Goal: Task Accomplishment & Management: Manage account settings

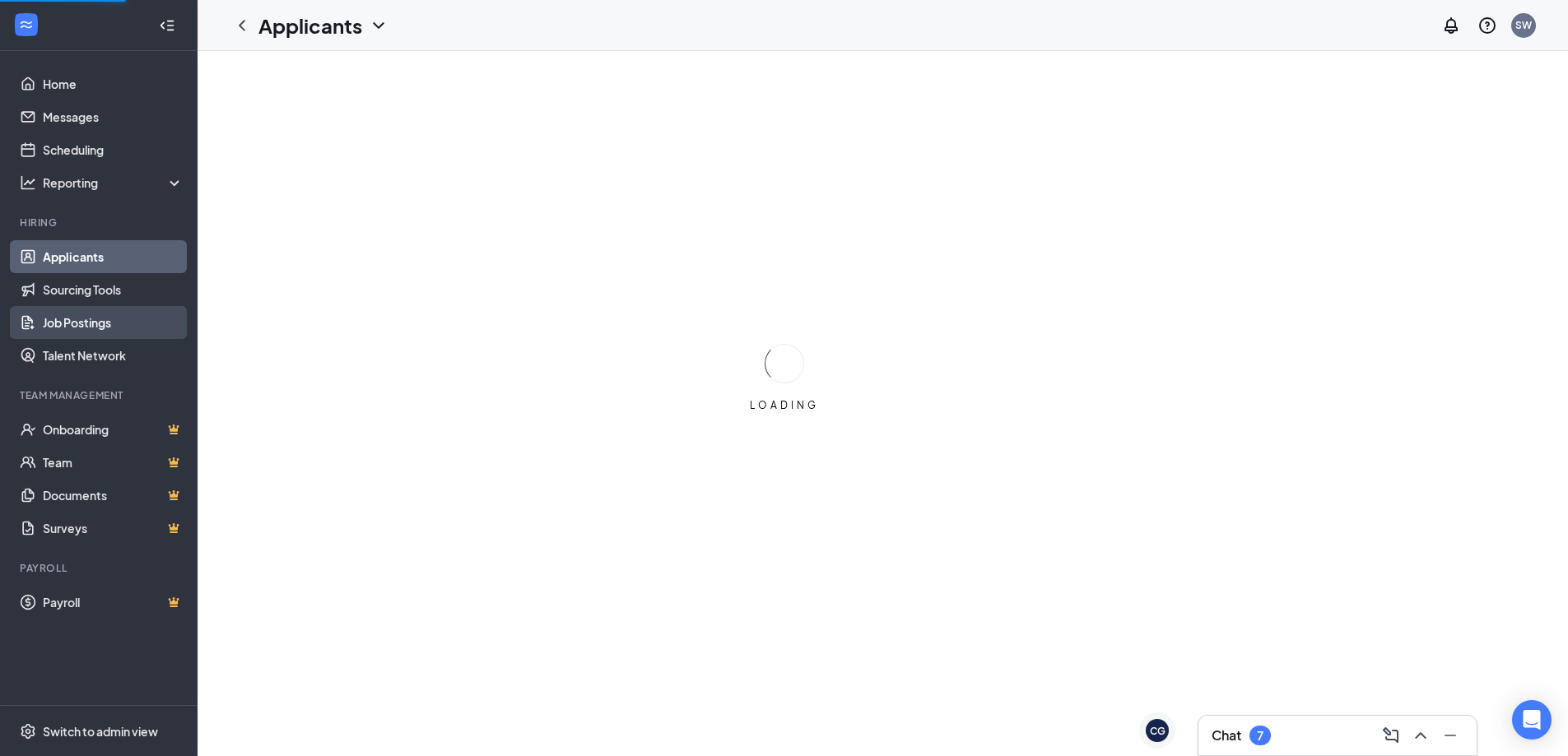
click at [95, 326] on link "Job Postings" at bounding box center [113, 322] width 140 height 33
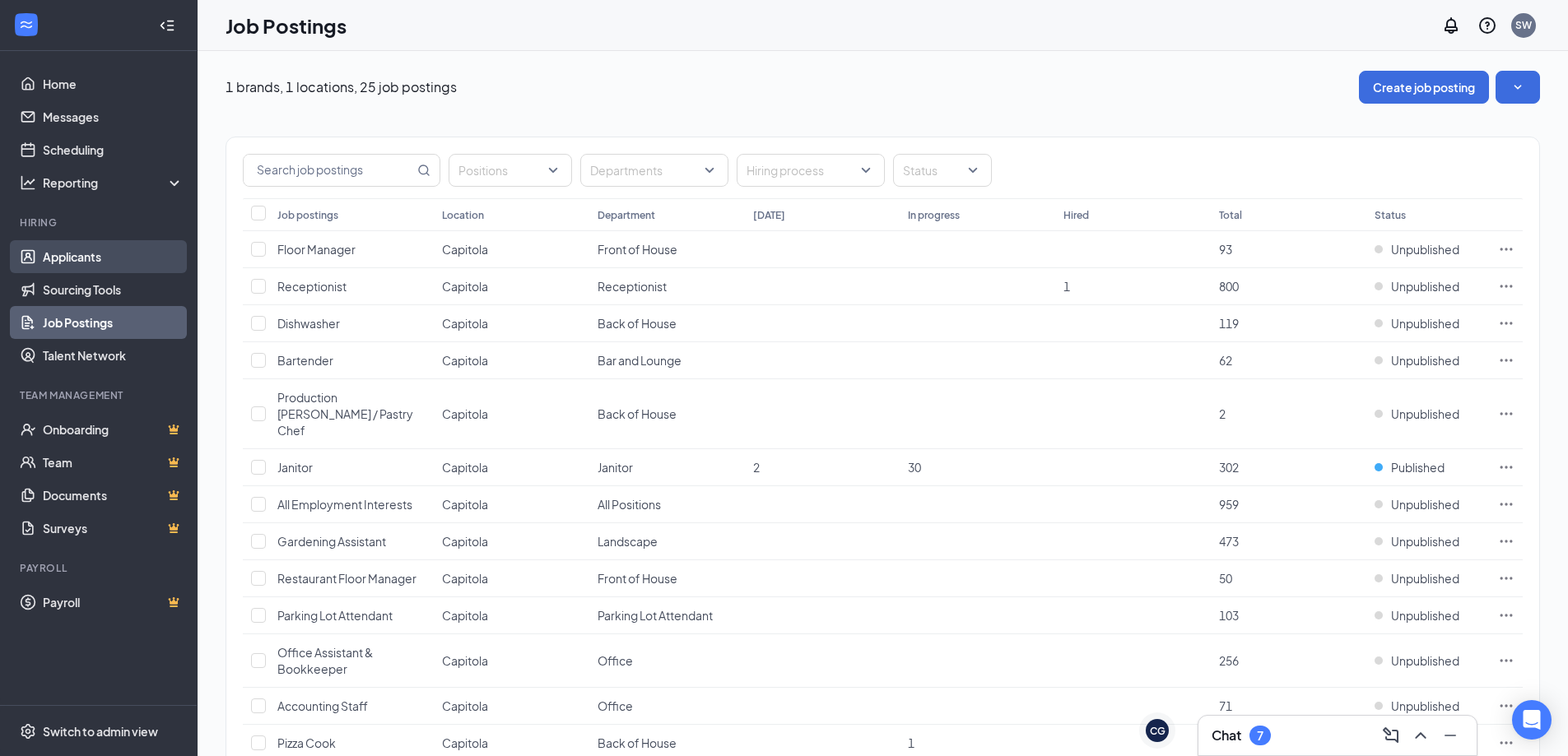
click at [126, 252] on link "Applicants" at bounding box center [113, 257] width 140 height 33
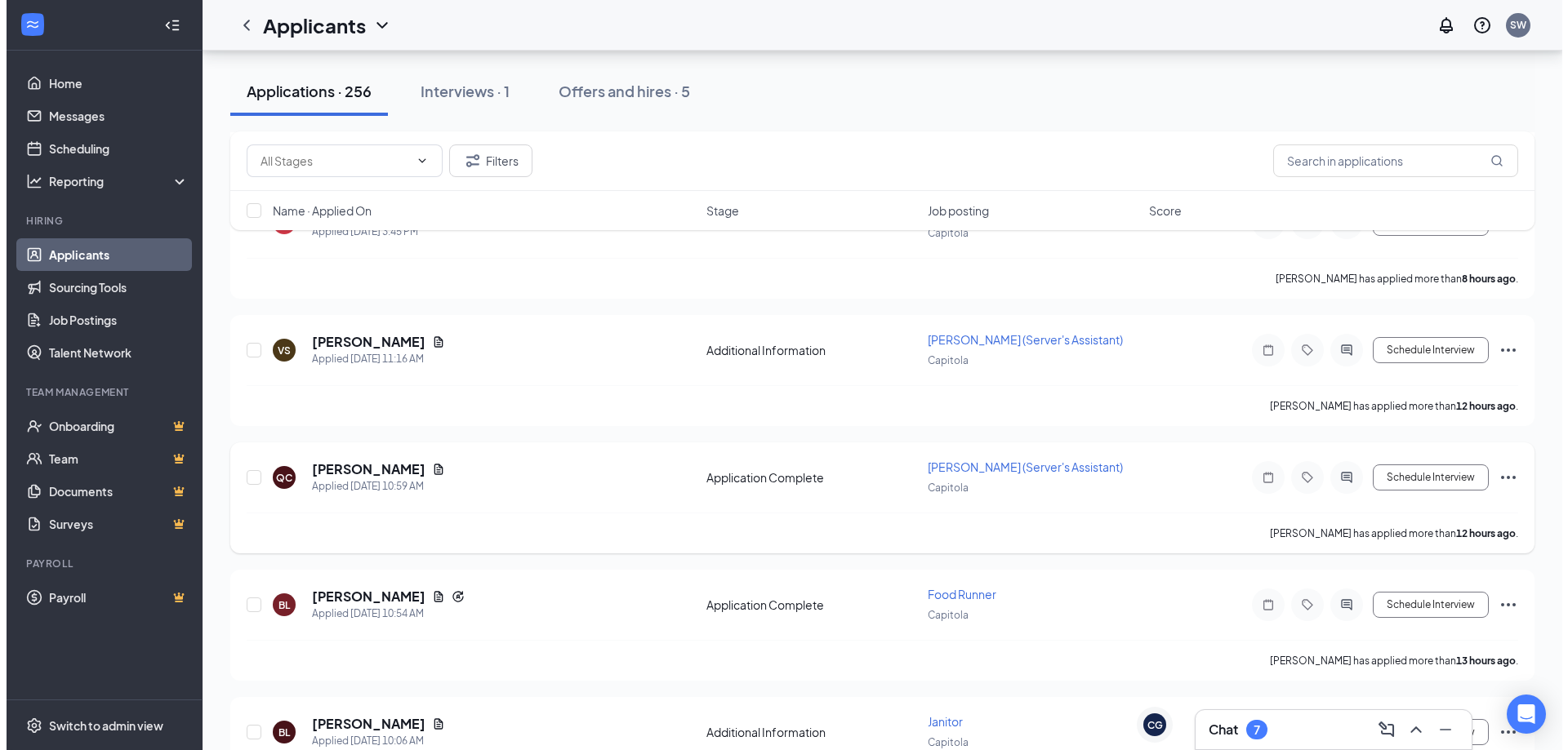
scroll to position [572, 0]
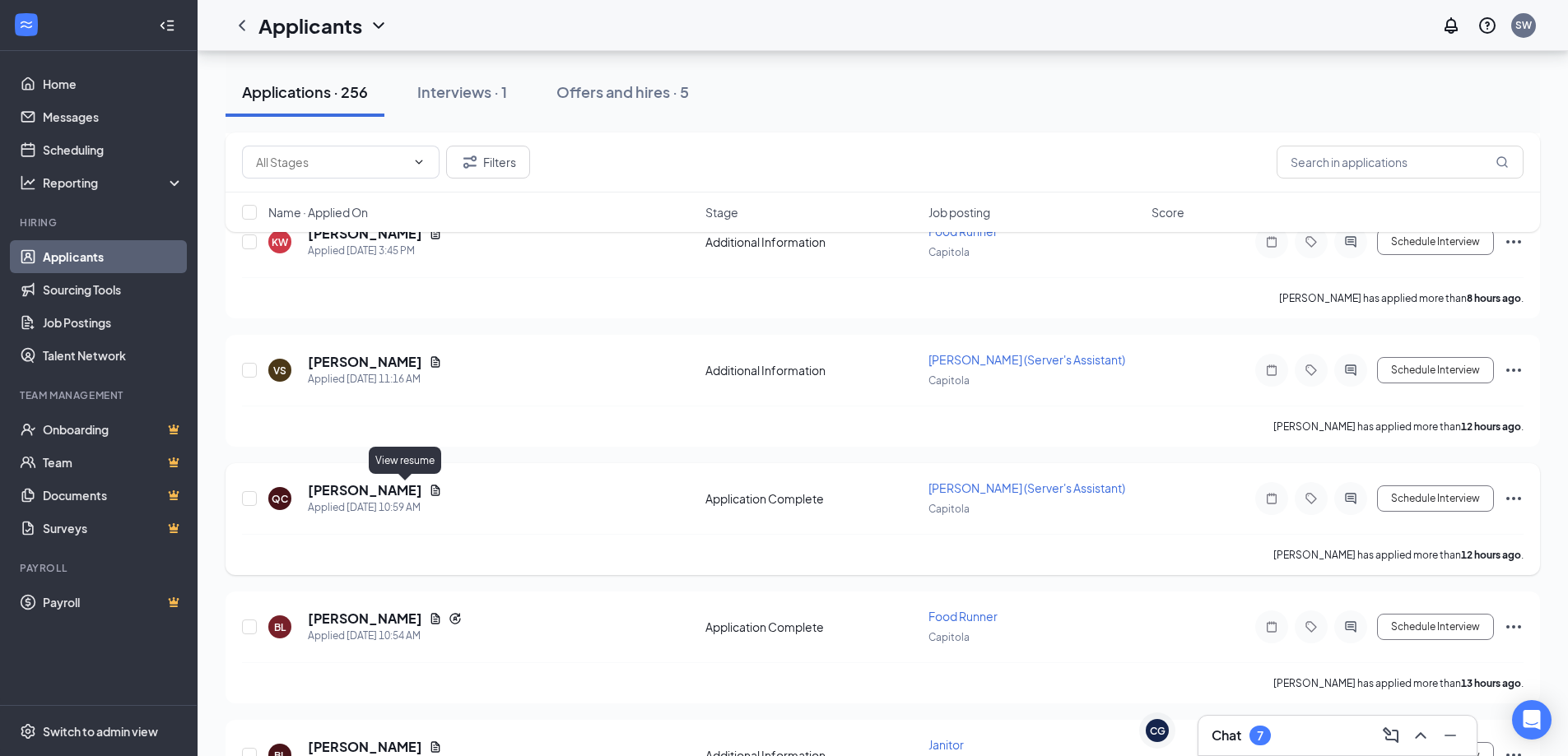
click at [429, 491] on icon "Document" at bounding box center [436, 491] width 13 height 13
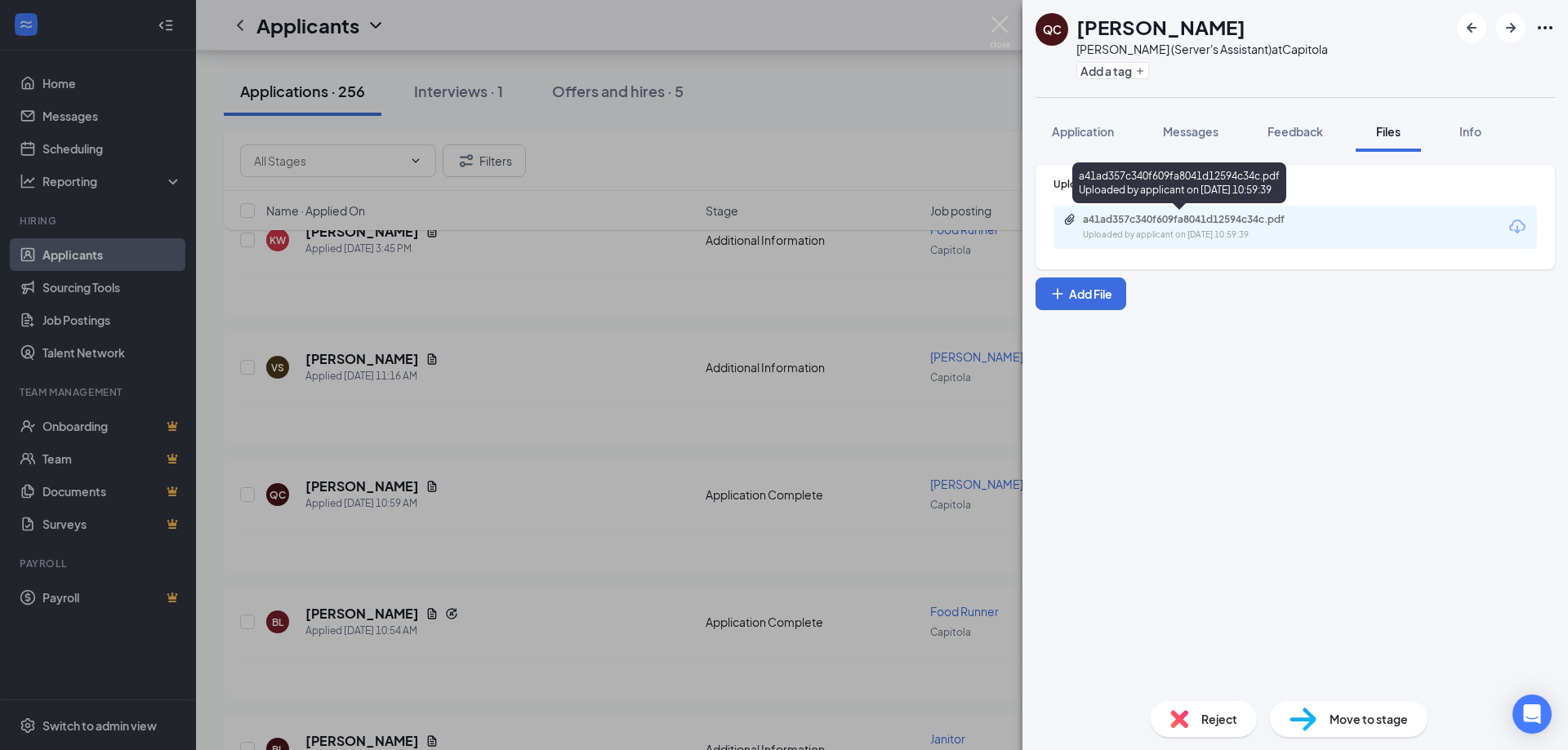
click at [1160, 220] on div "a41ad357c340f609fa8041d12594c34c.pdf" at bounding box center [1197, 219] width 229 height 13
click at [1086, 130] on span "Application" at bounding box center [1082, 131] width 62 height 14
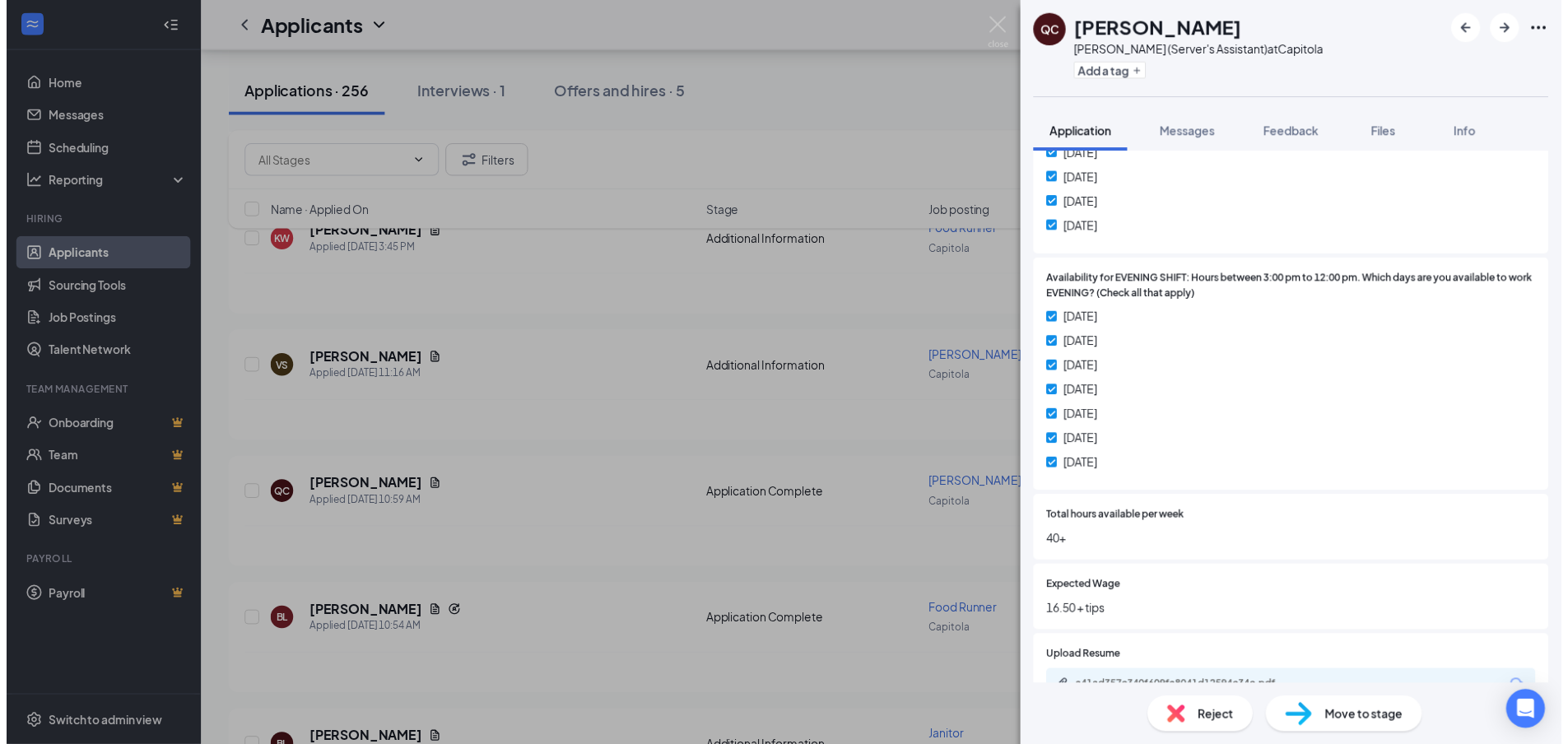
scroll to position [824, 0]
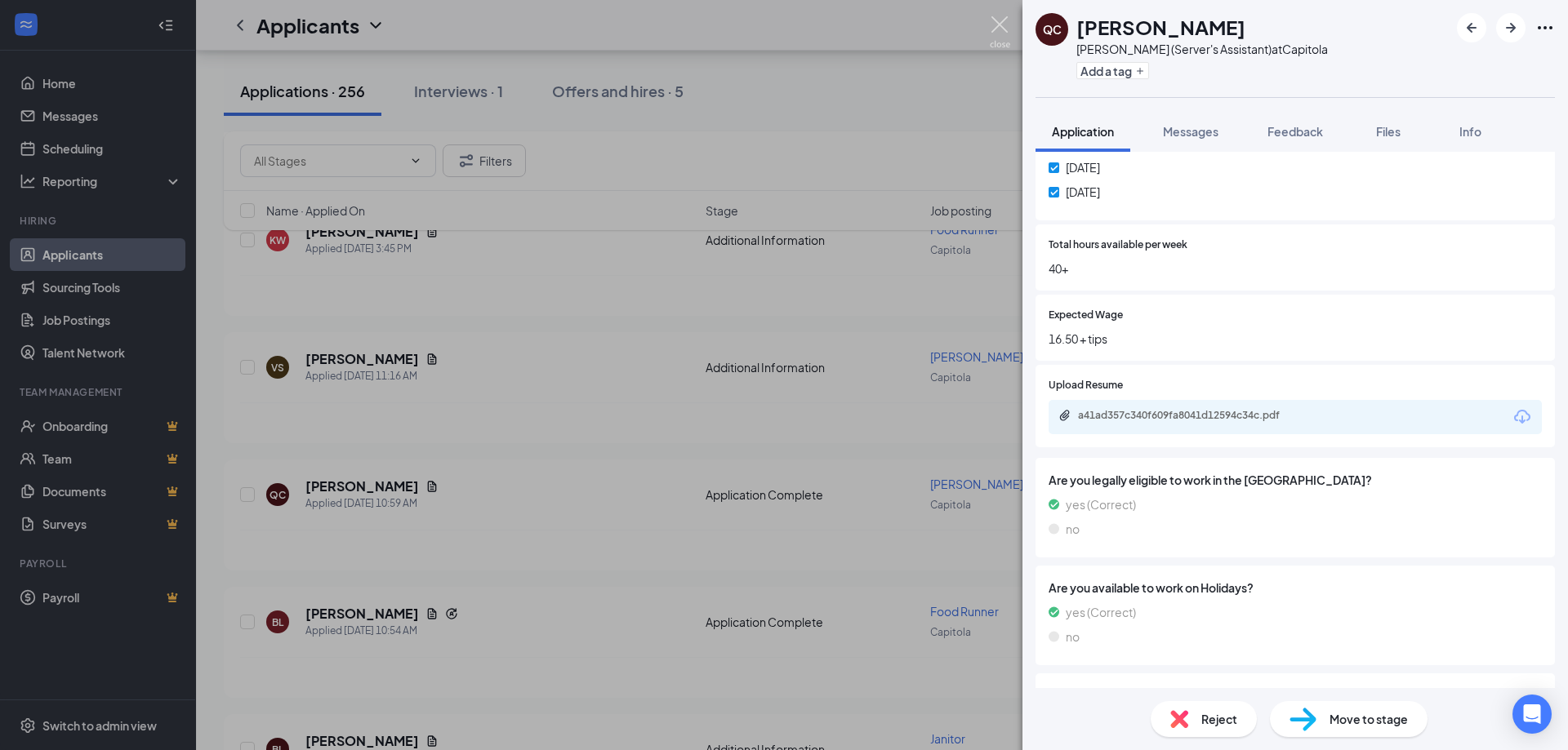
click at [1002, 31] on img at bounding box center [999, 31] width 20 height 31
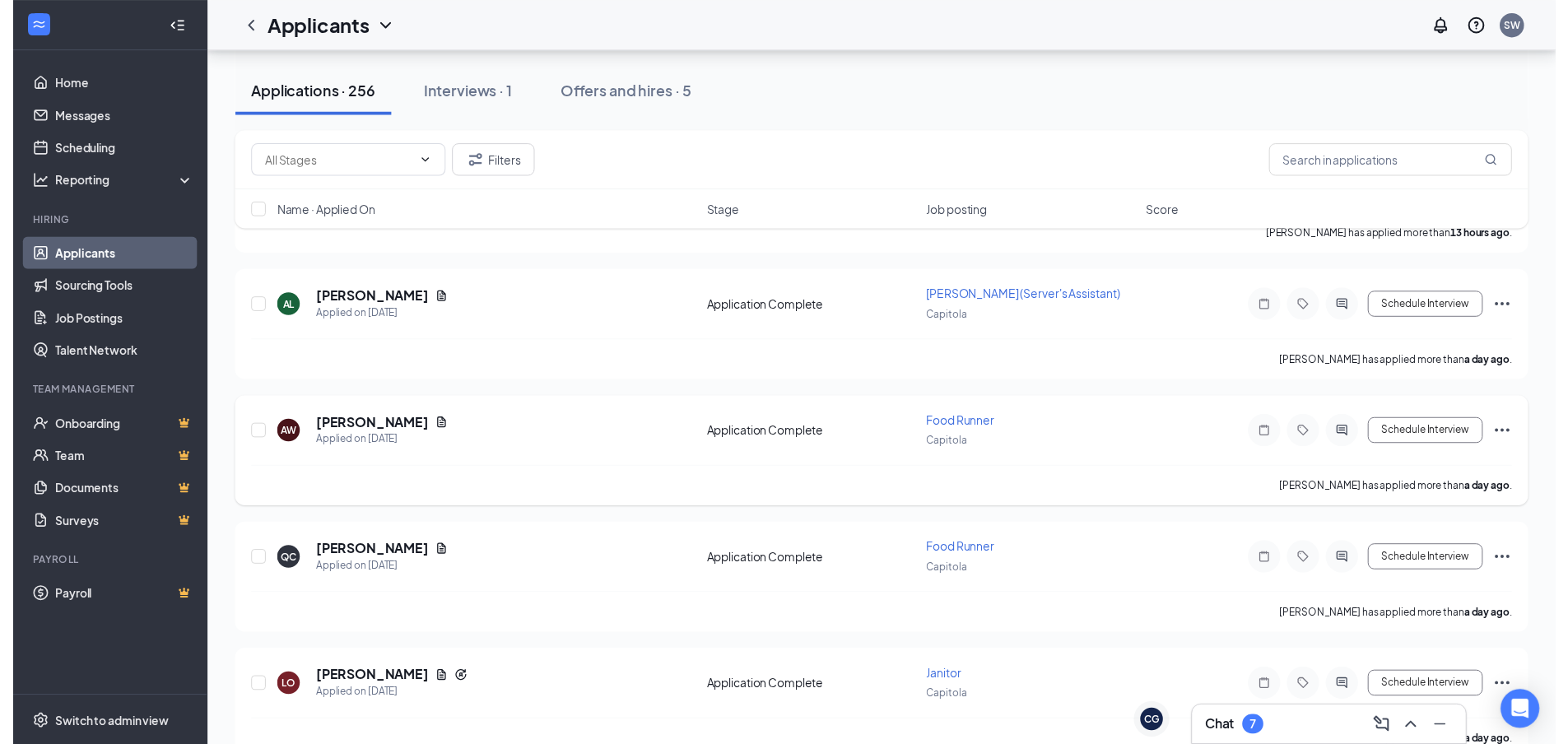
scroll to position [1153, 0]
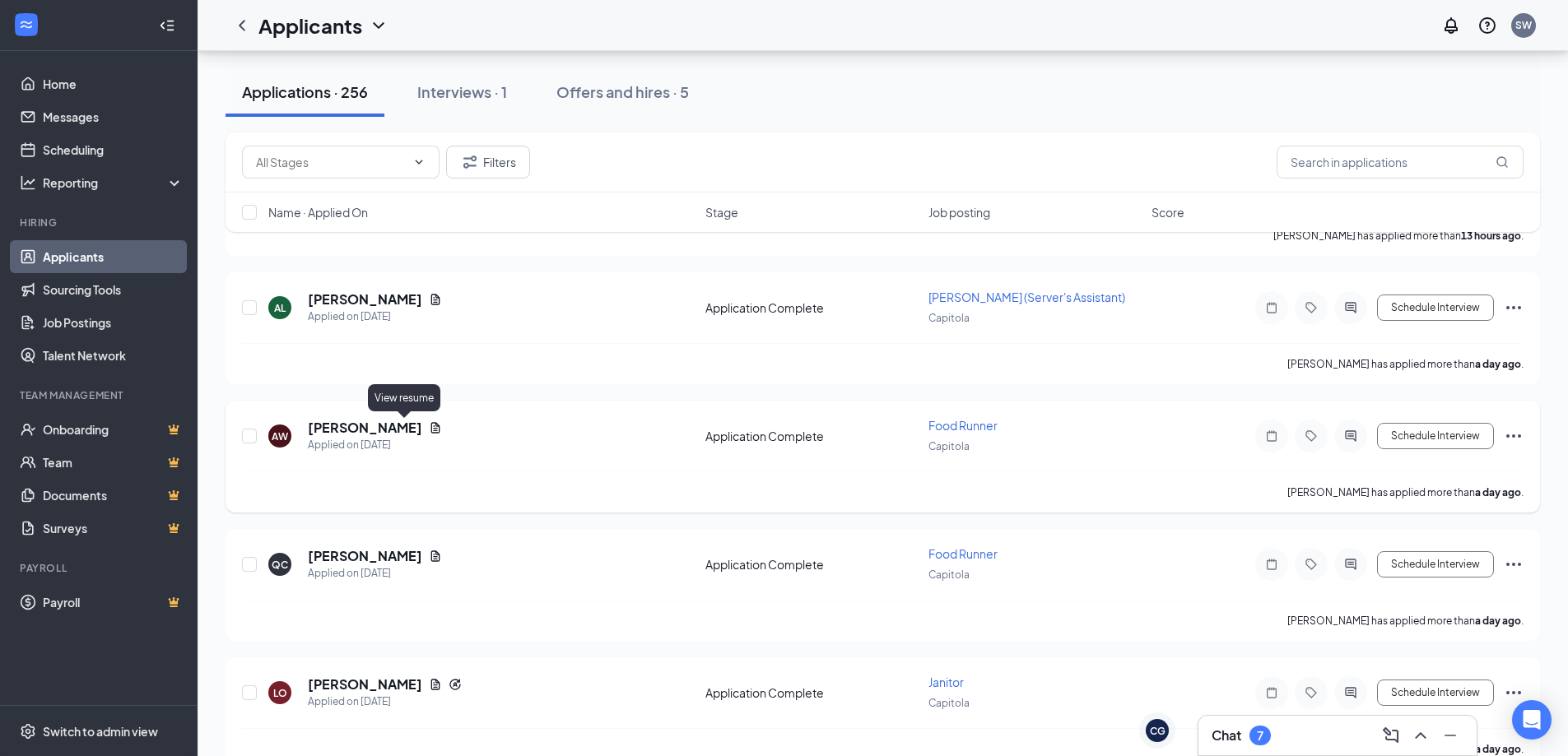
click at [429, 428] on icon "Document" at bounding box center [436, 428] width 13 height 13
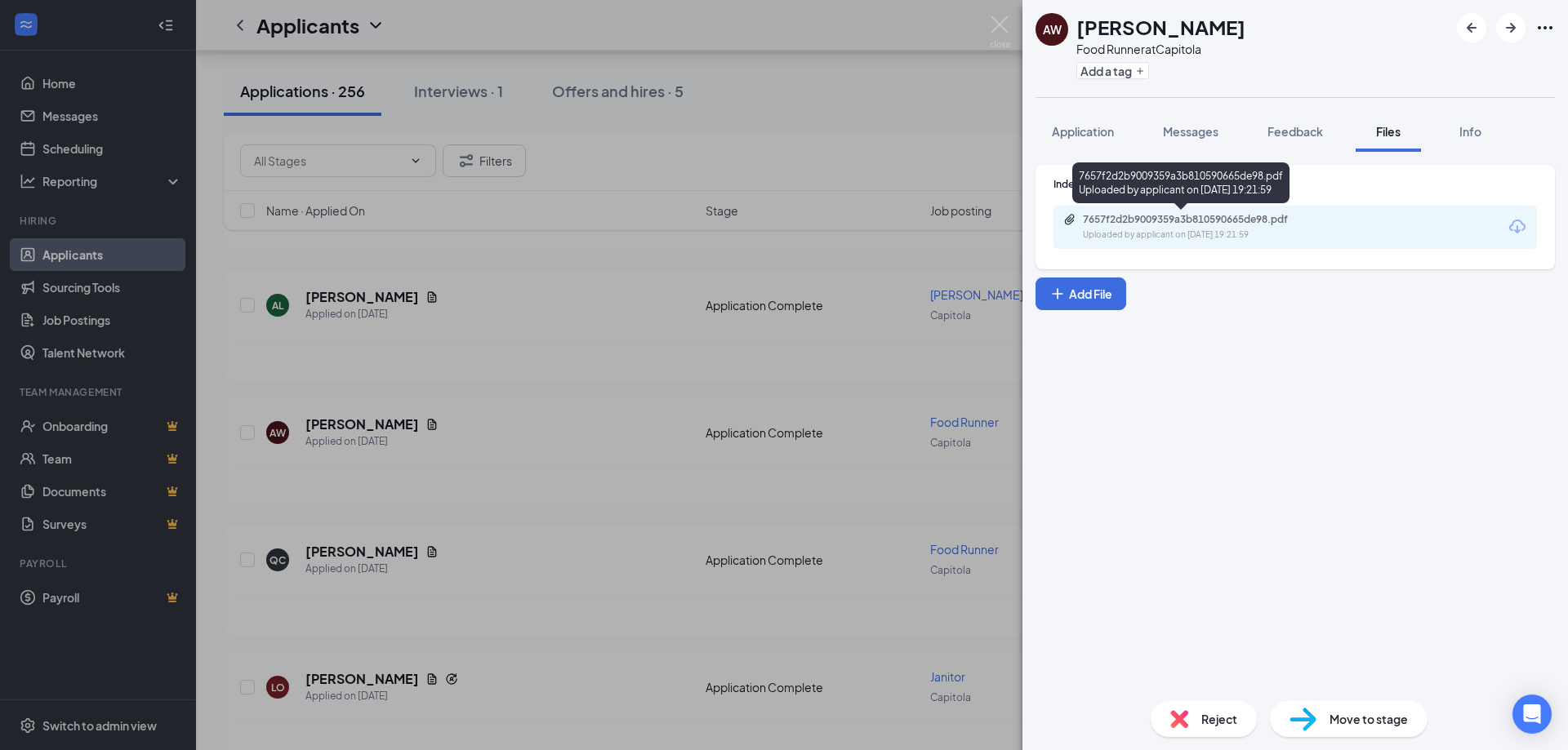
click at [1157, 222] on div "7657f2d2b9009359a3b810590665de98.pdf" at bounding box center [1197, 219] width 229 height 13
click at [1077, 139] on button "Application" at bounding box center [1082, 131] width 94 height 41
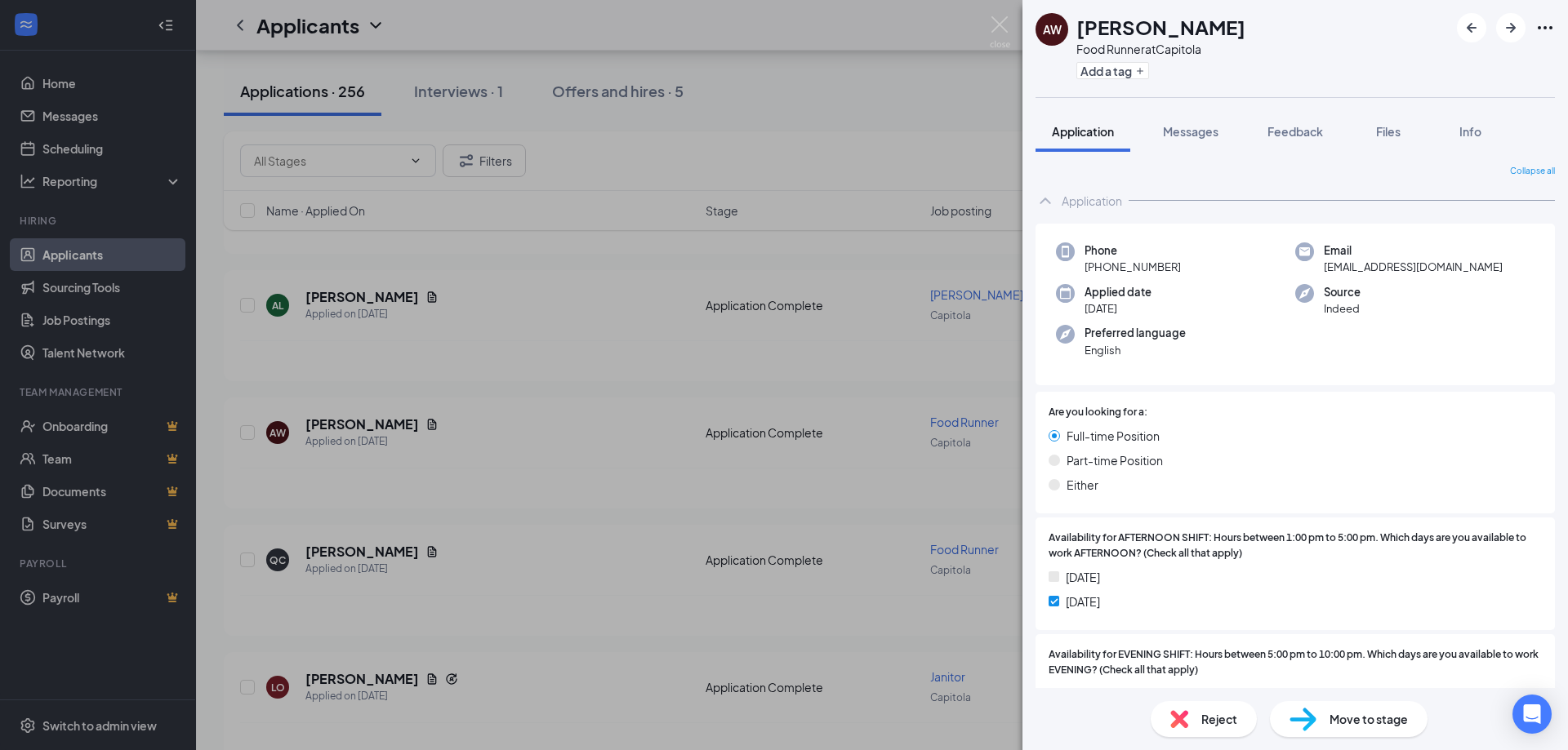
click at [734, 363] on div "AW [PERSON_NAME] Food Runner at Capitola Add a tag Application Messages Feedbac…" at bounding box center [784, 375] width 1568 height 750
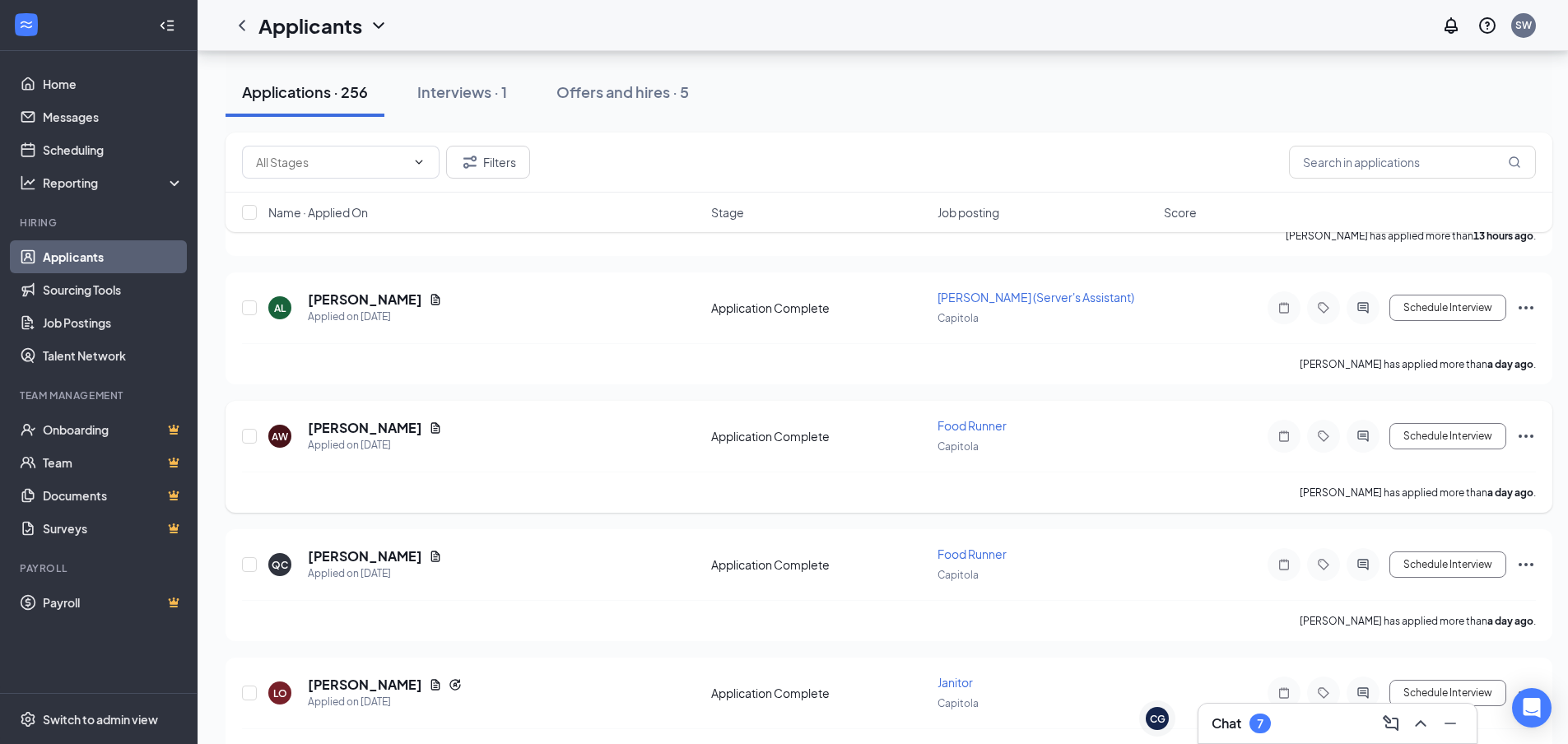
click at [1526, 434] on icon "Ellipses" at bounding box center [1526, 436] width 20 height 20
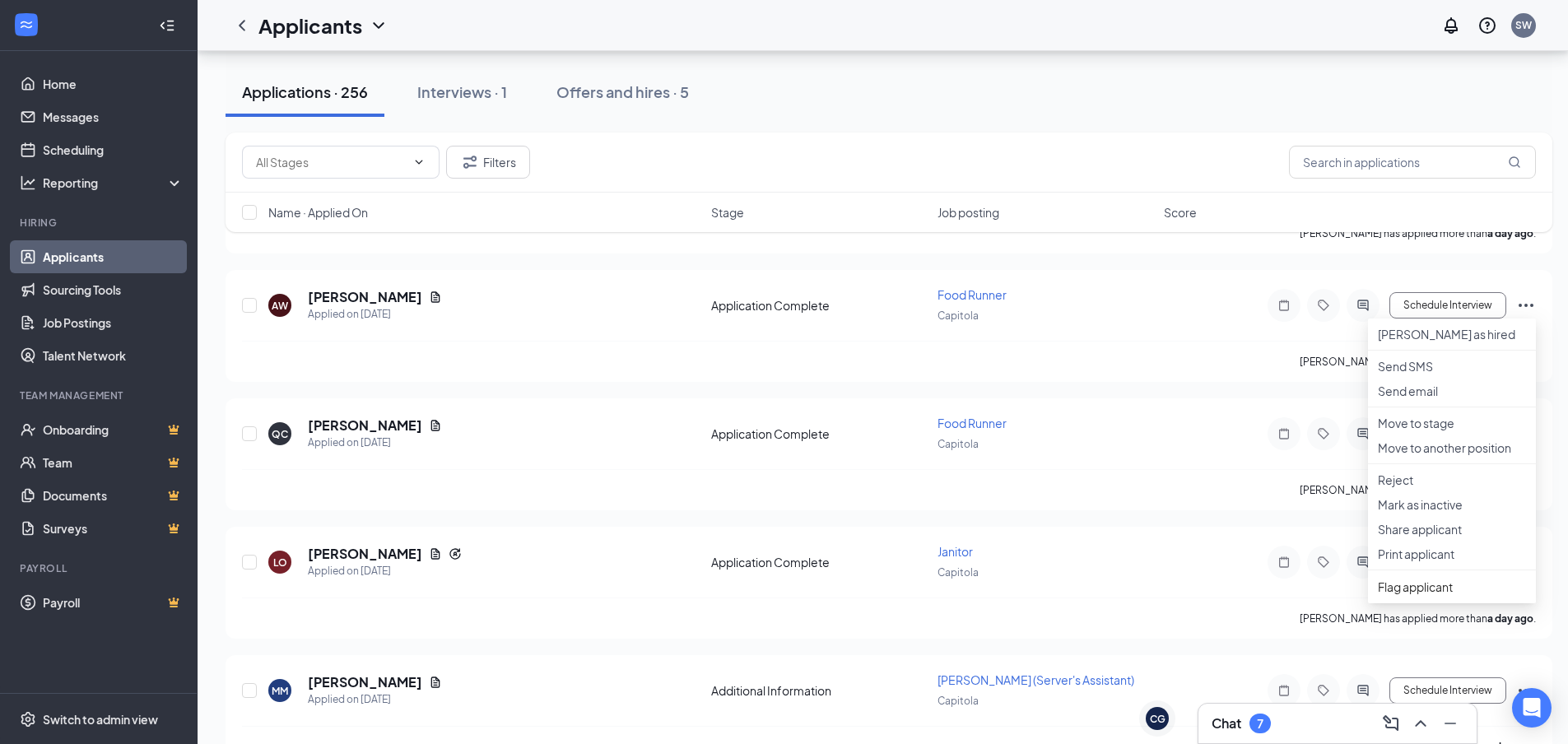
scroll to position [1482, 0]
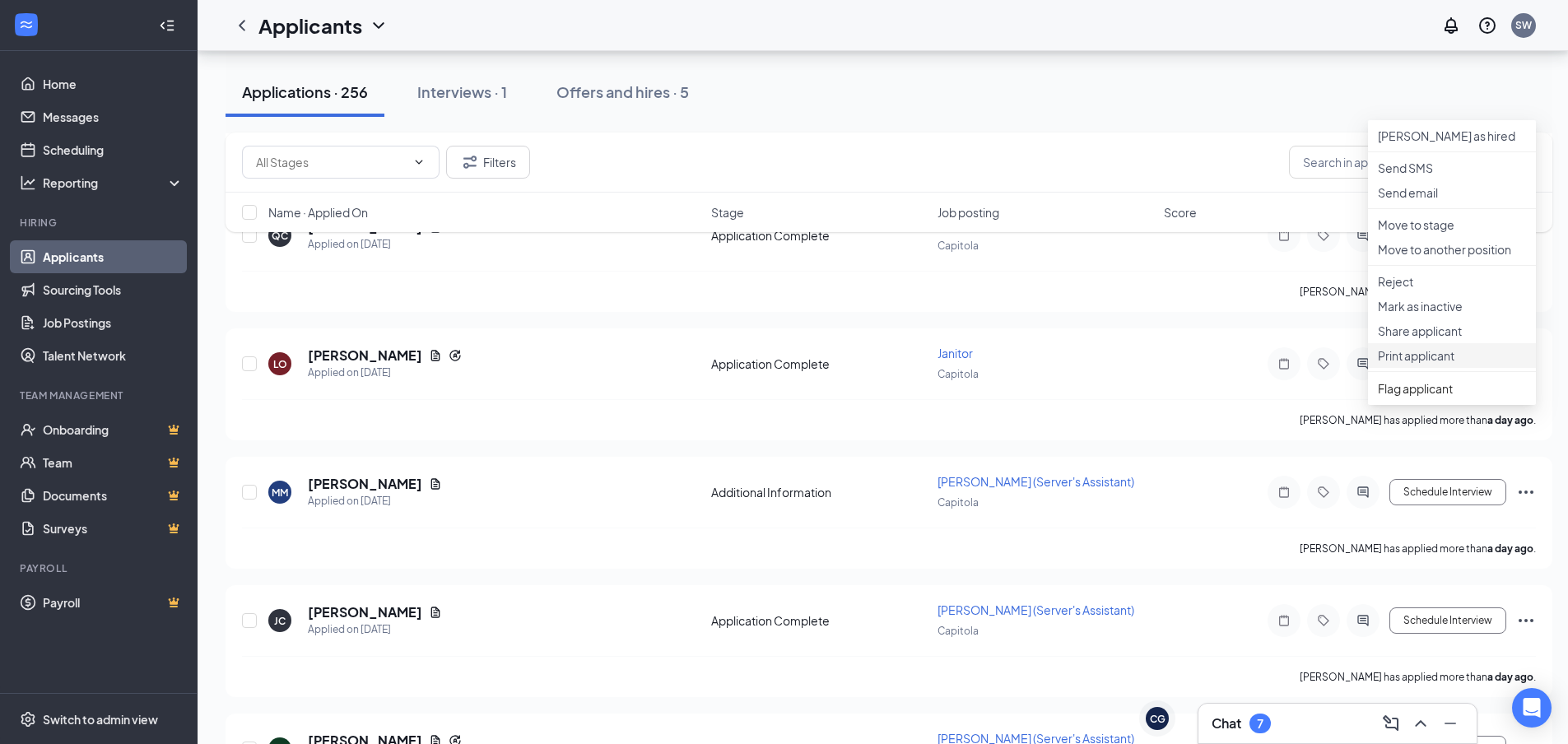
click at [1429, 364] on p "Print applicant" at bounding box center [1452, 355] width 148 height 16
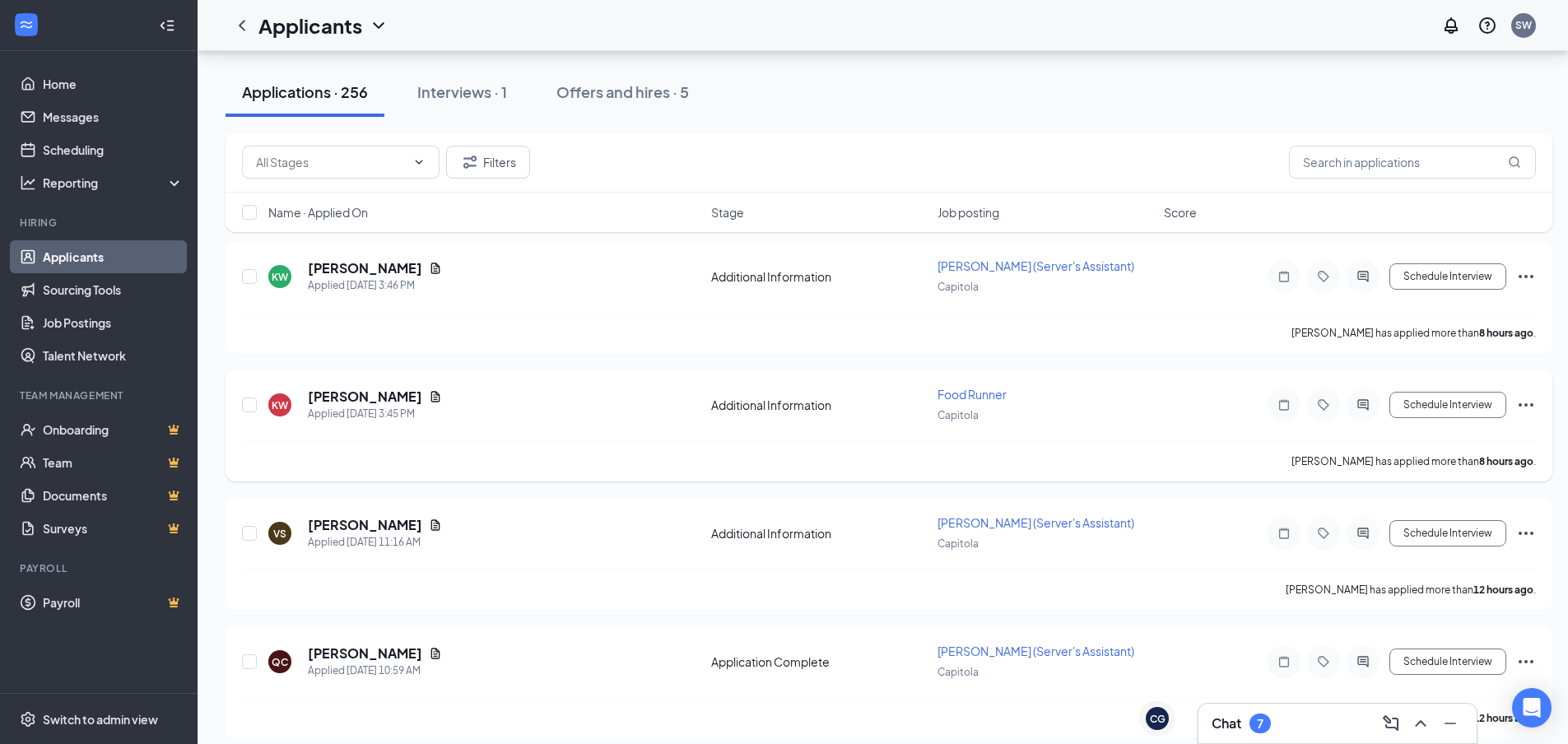
scroll to position [412, 0]
click at [442, 527] on icon "Document" at bounding box center [436, 527] width 13 height 13
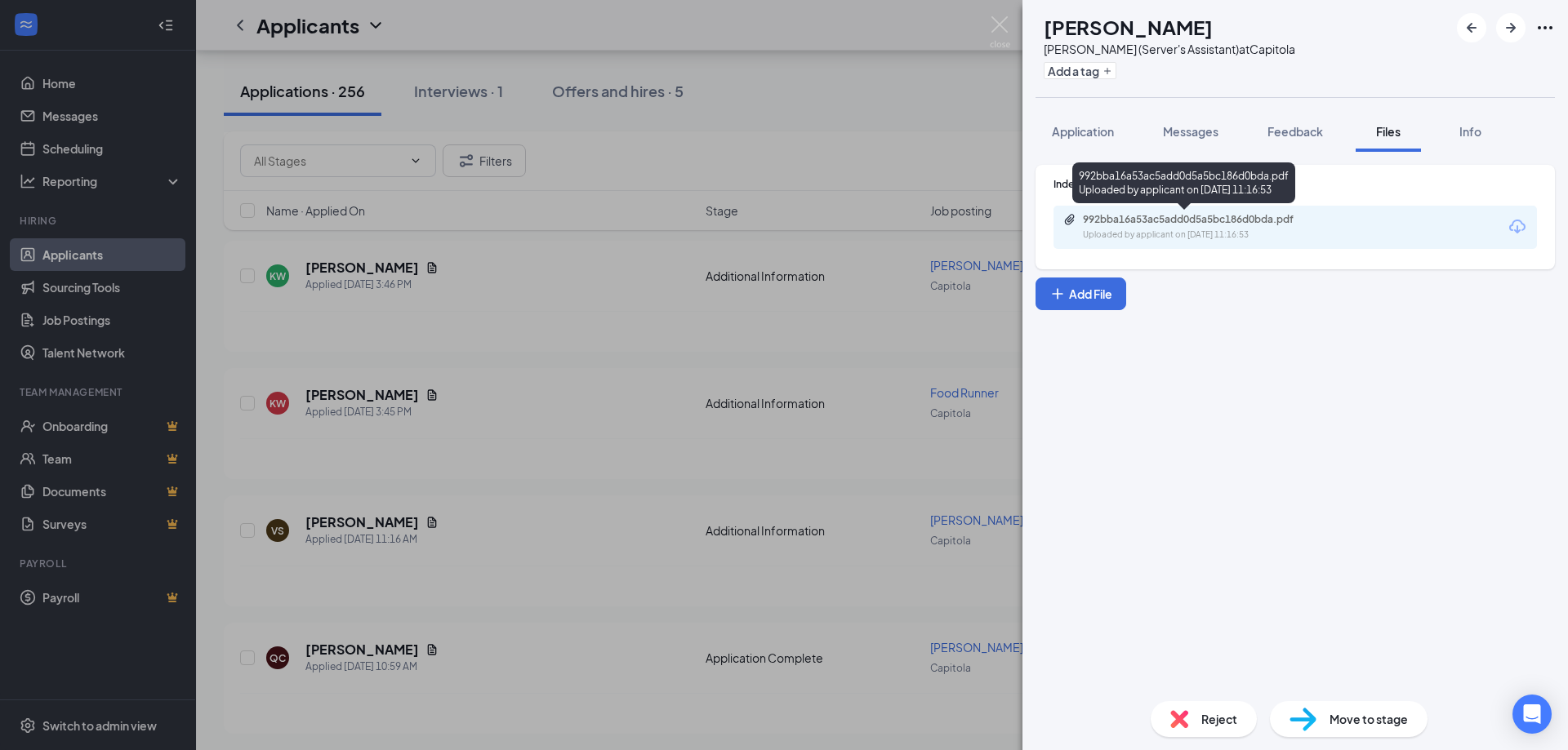
click at [1161, 218] on div "992bba16a53ac5add0d5a5bc186d0bda.pdf" at bounding box center [1197, 219] width 229 height 13
click at [737, 298] on div "VS Venara Sooriarachchi [PERSON_NAME] (Server's Assistant) at Capitola Add a ta…" at bounding box center [784, 375] width 1568 height 750
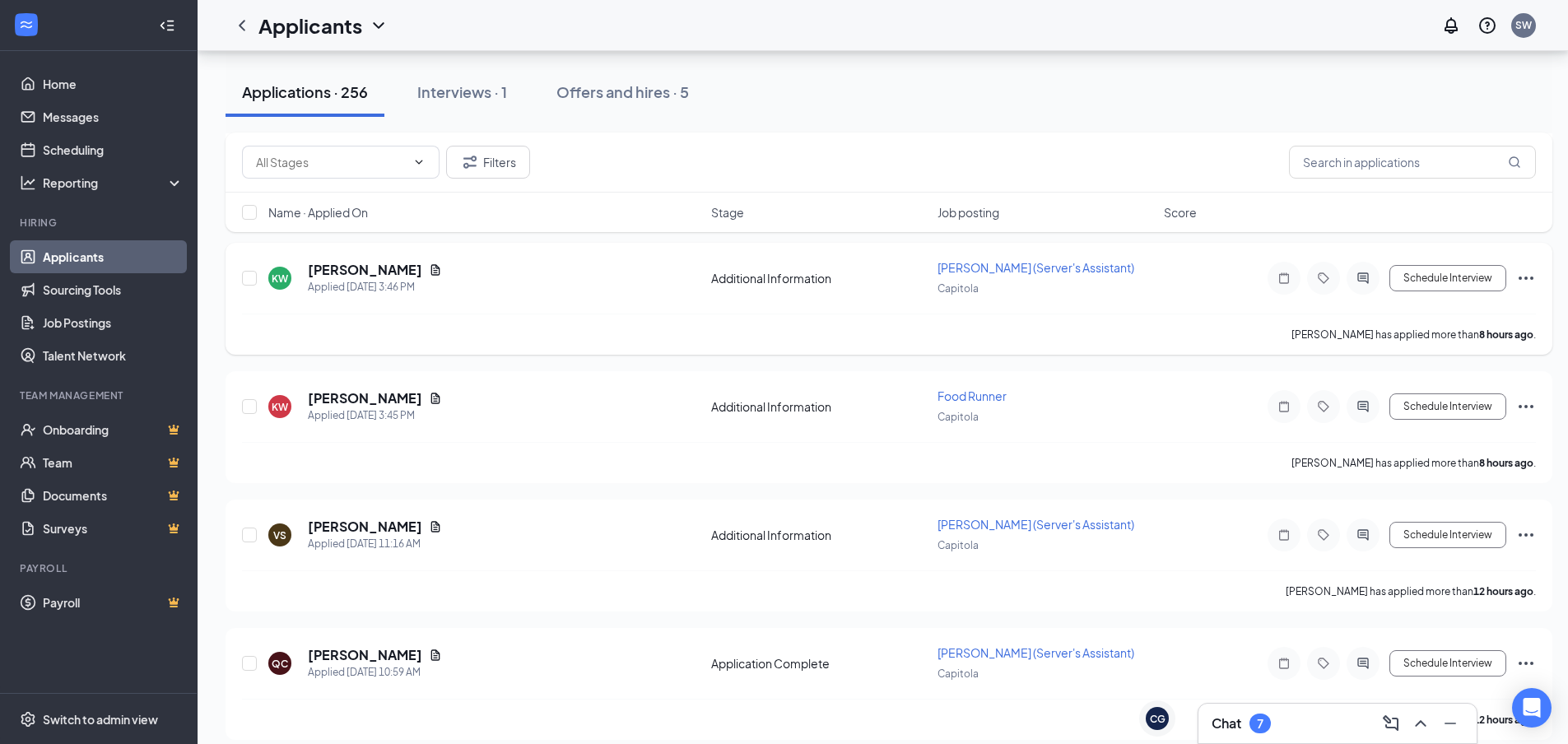
click at [442, 271] on icon "Document" at bounding box center [436, 270] width 13 height 13
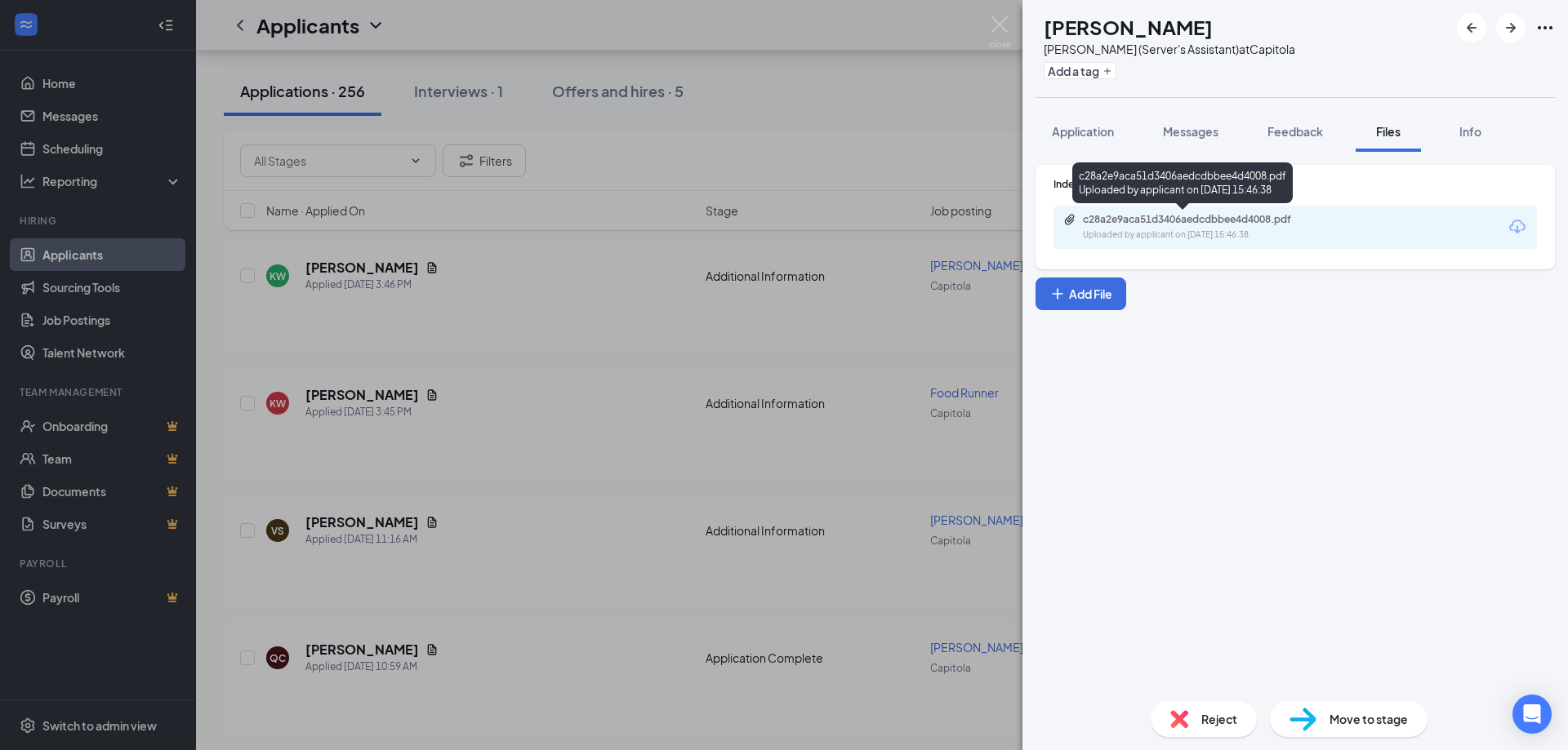
click at [1217, 218] on div "c28a2e9aca51d3406aedcdbbee4d4008.pdf" at bounding box center [1197, 219] width 229 height 13
click at [733, 426] on div "KW [PERSON_NAME] (Server's Assistant) at Capitola Add a tag Application Message…" at bounding box center [784, 375] width 1568 height 750
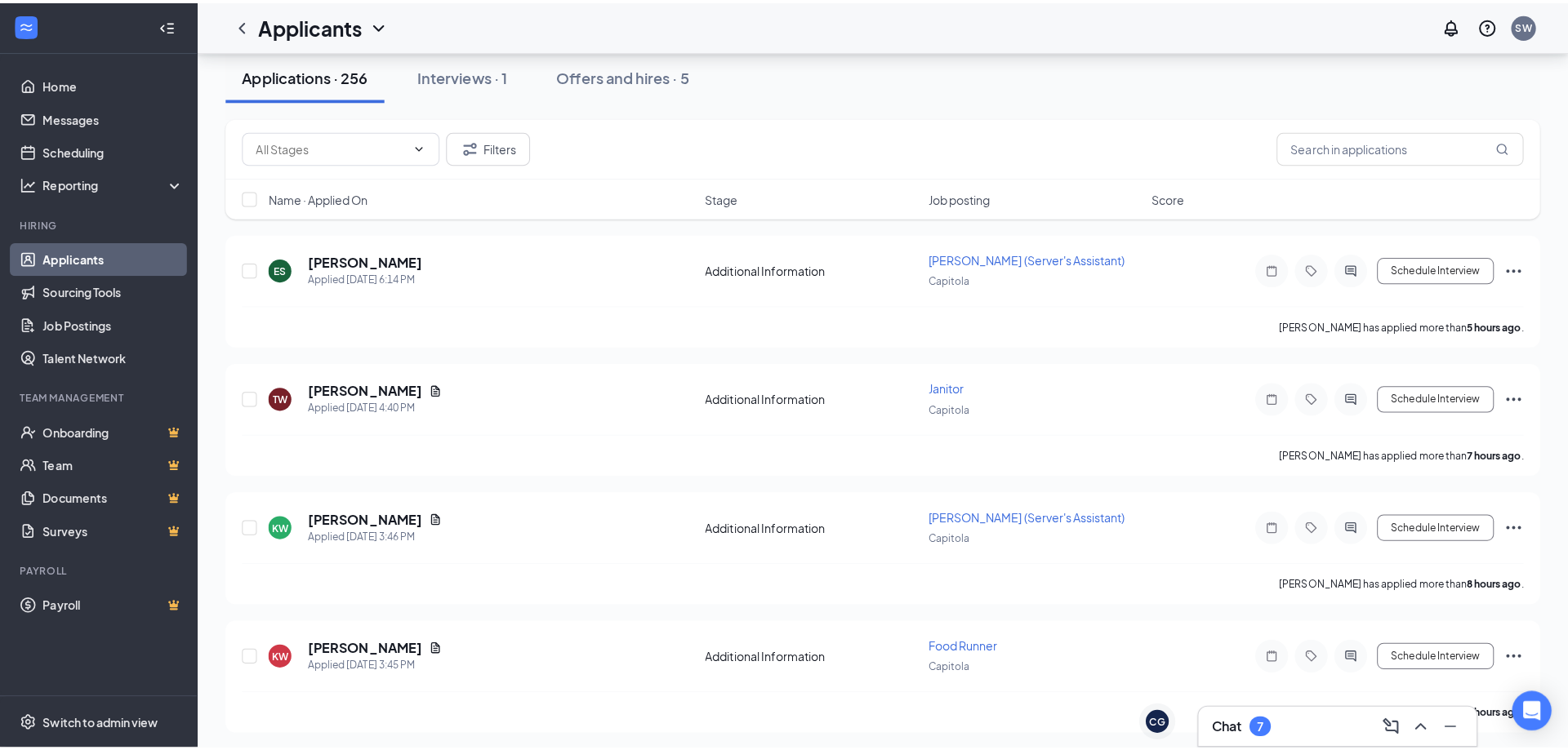
scroll to position [82, 0]
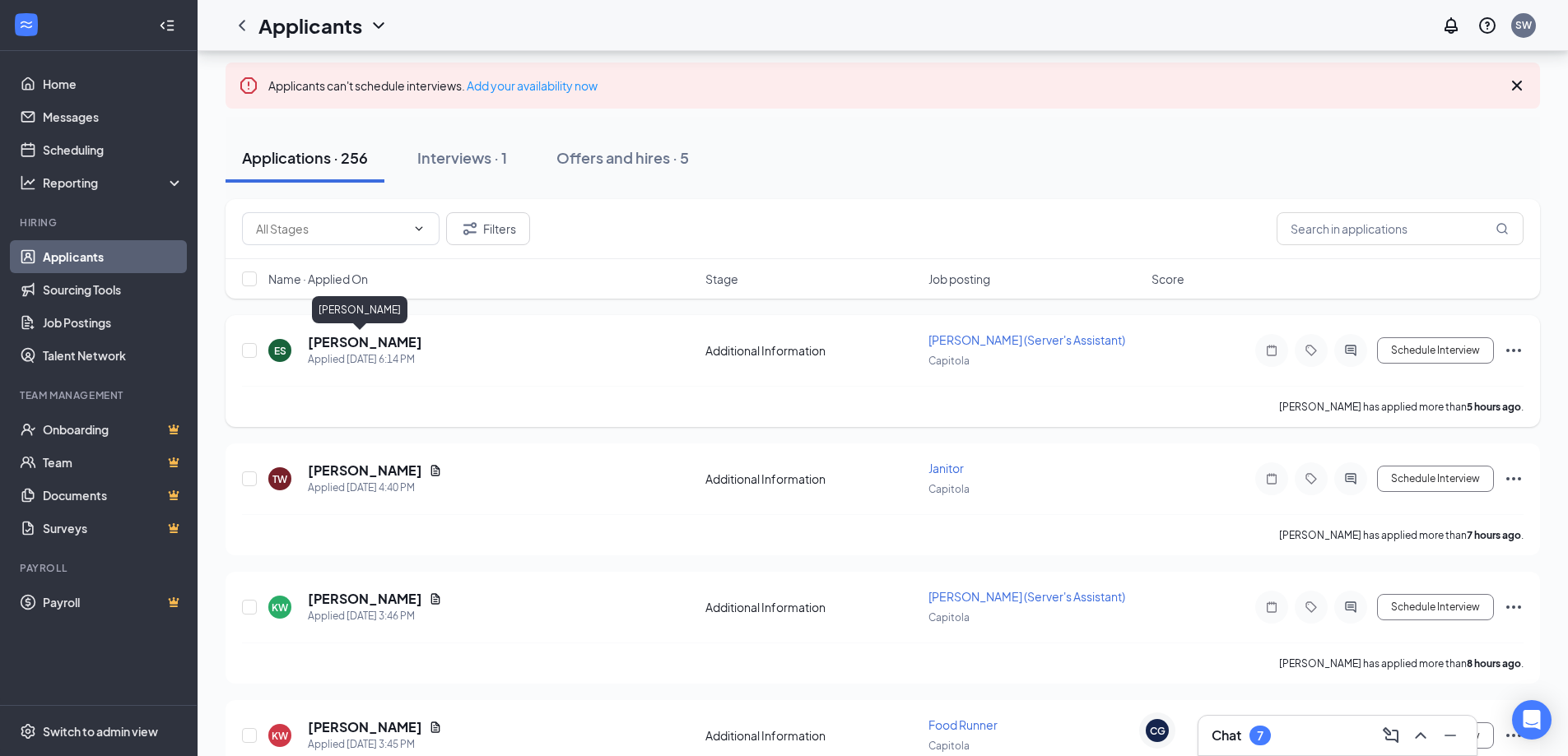
click at [362, 339] on h5 "[PERSON_NAME]" at bounding box center [365, 341] width 114 height 18
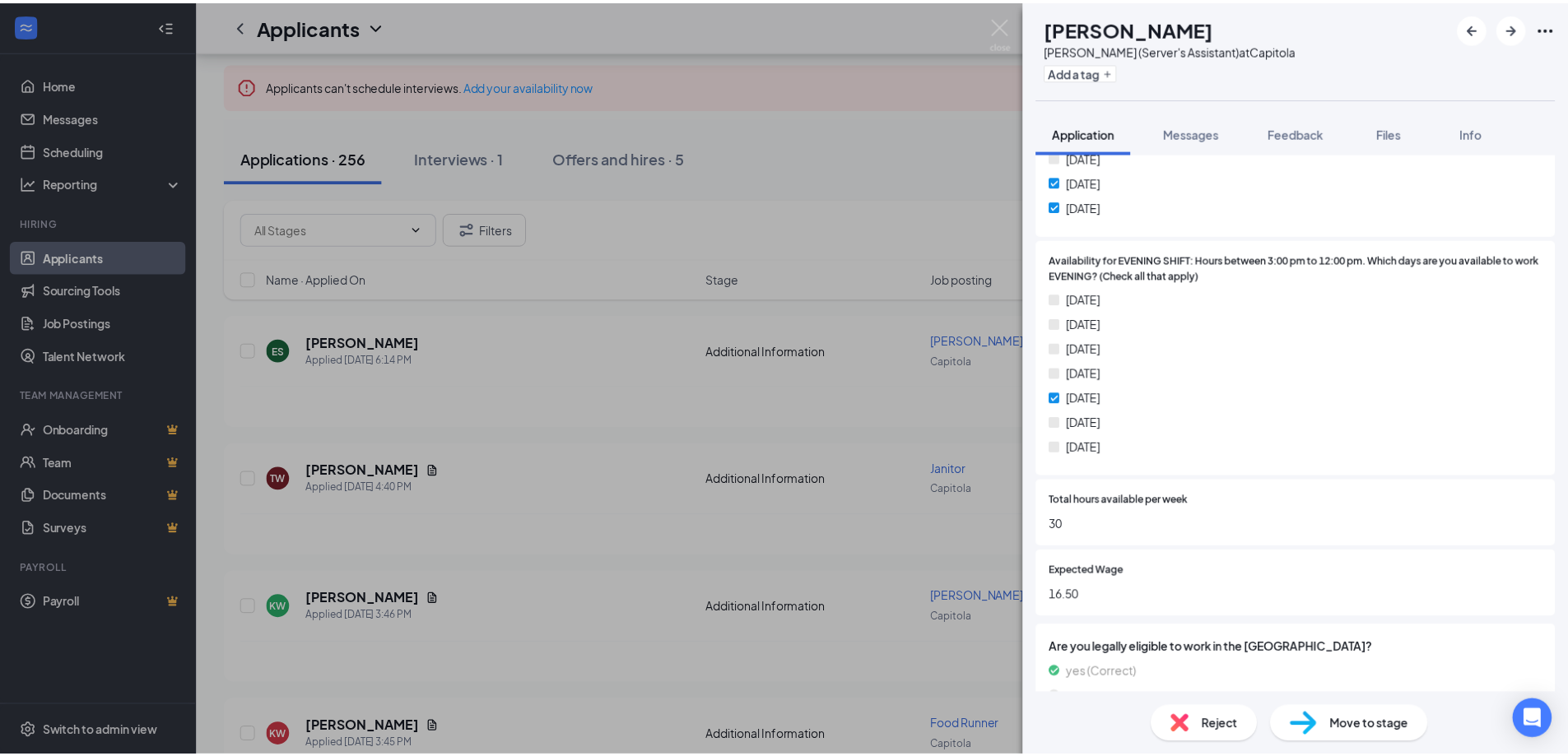
scroll to position [493, 0]
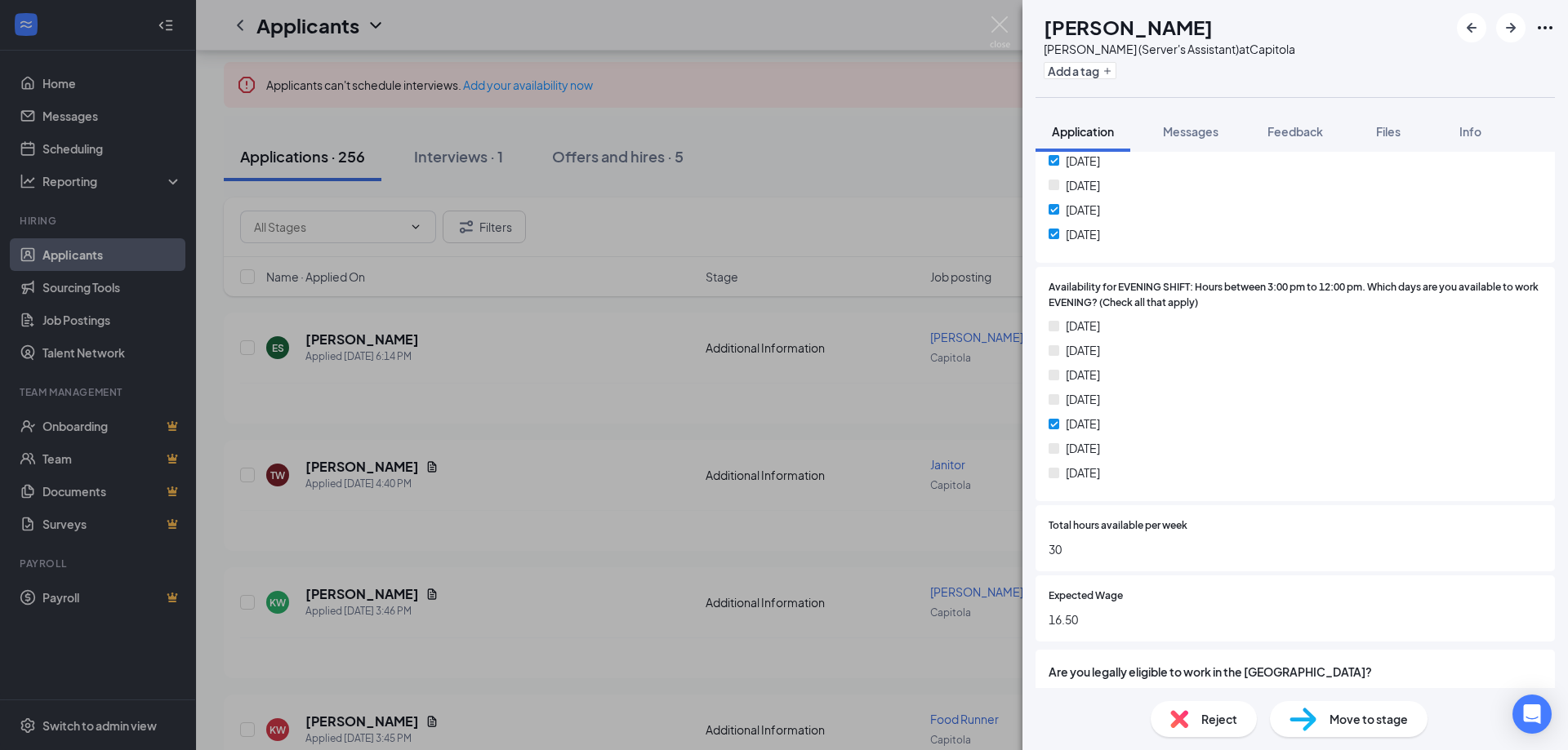
click at [668, 438] on div "ES [PERSON_NAME] [PERSON_NAME] (Server's Assistant) at Capitola Add a tag Appli…" at bounding box center [784, 375] width 1568 height 750
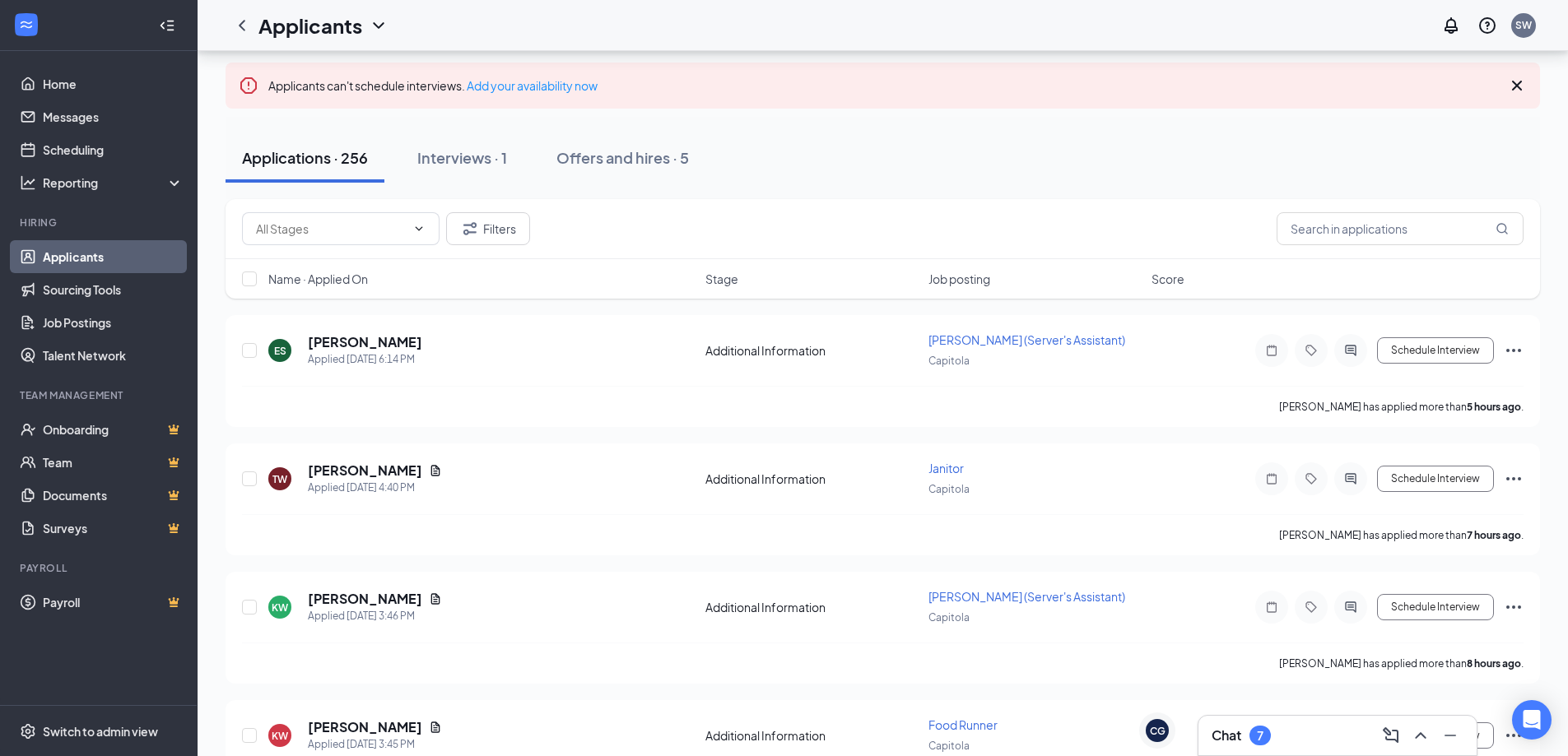
click at [1255, 727] on div "7" at bounding box center [1260, 736] width 21 height 20
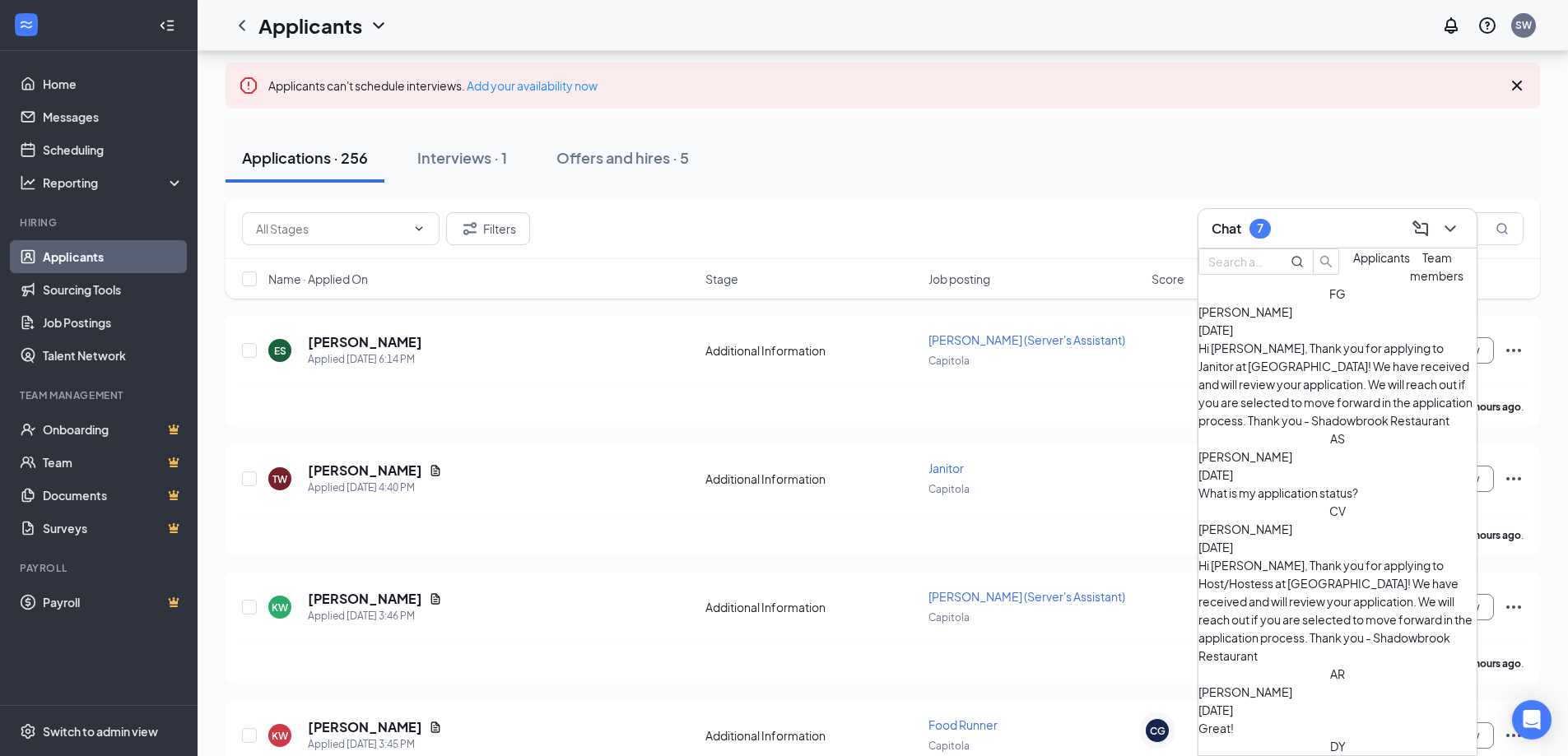
click at [1309, 443] on div "AS [PERSON_NAME] [DATE] What is my application status?" at bounding box center [1337, 466] width 278 height 72
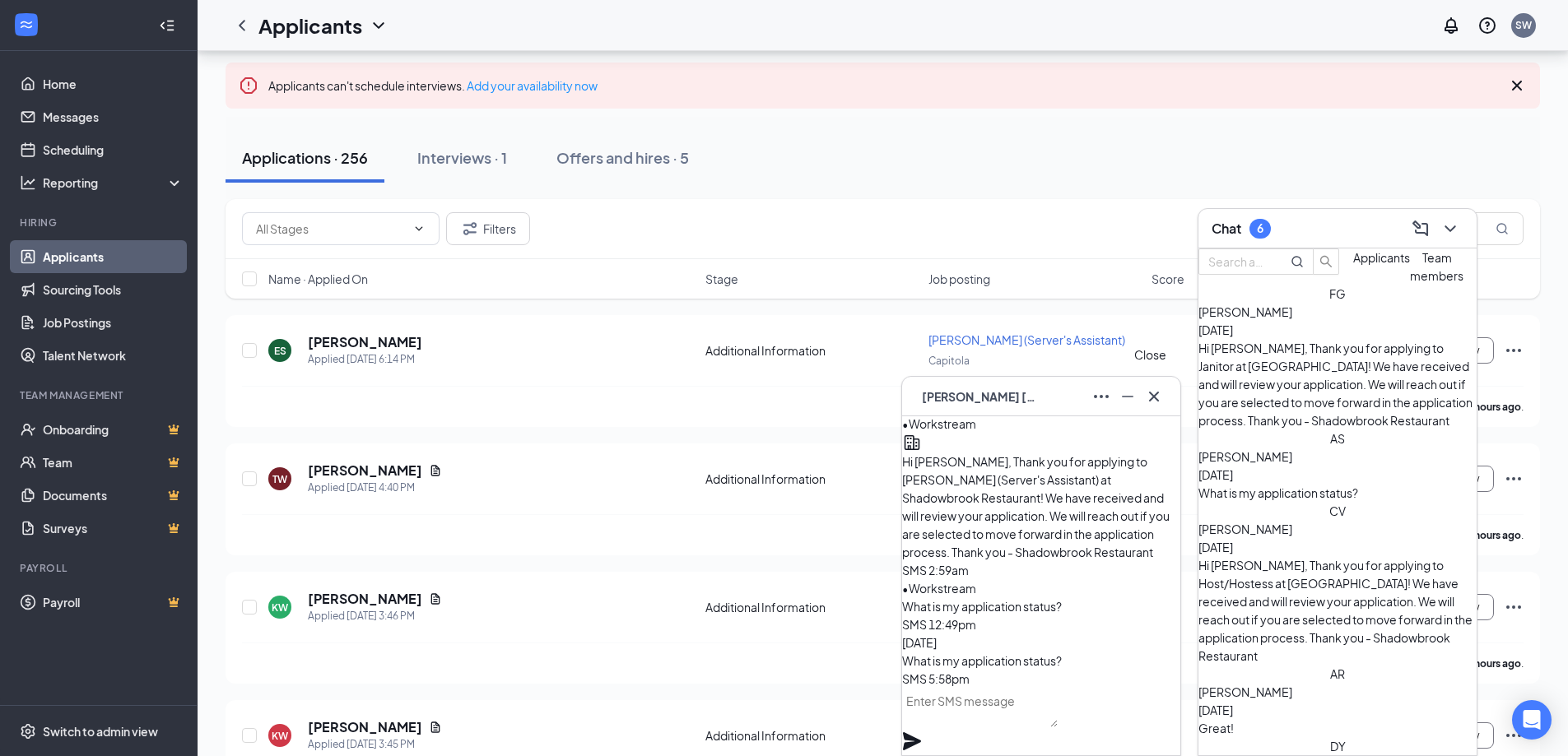
click at [1153, 396] on icon "Cross" at bounding box center [1153, 395] width 10 height 10
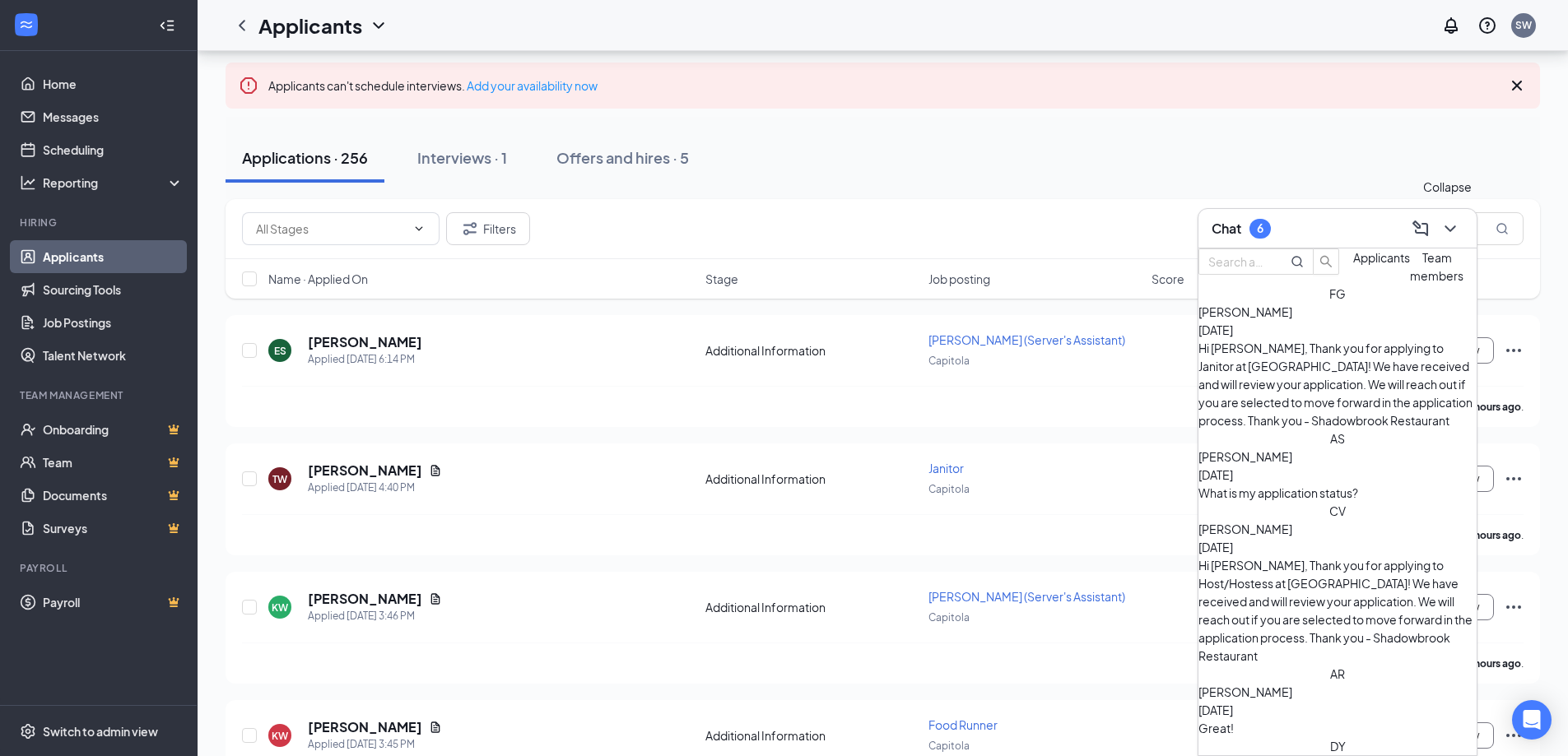
click at [1445, 236] on icon "ChevronDown" at bounding box center [1450, 229] width 20 height 20
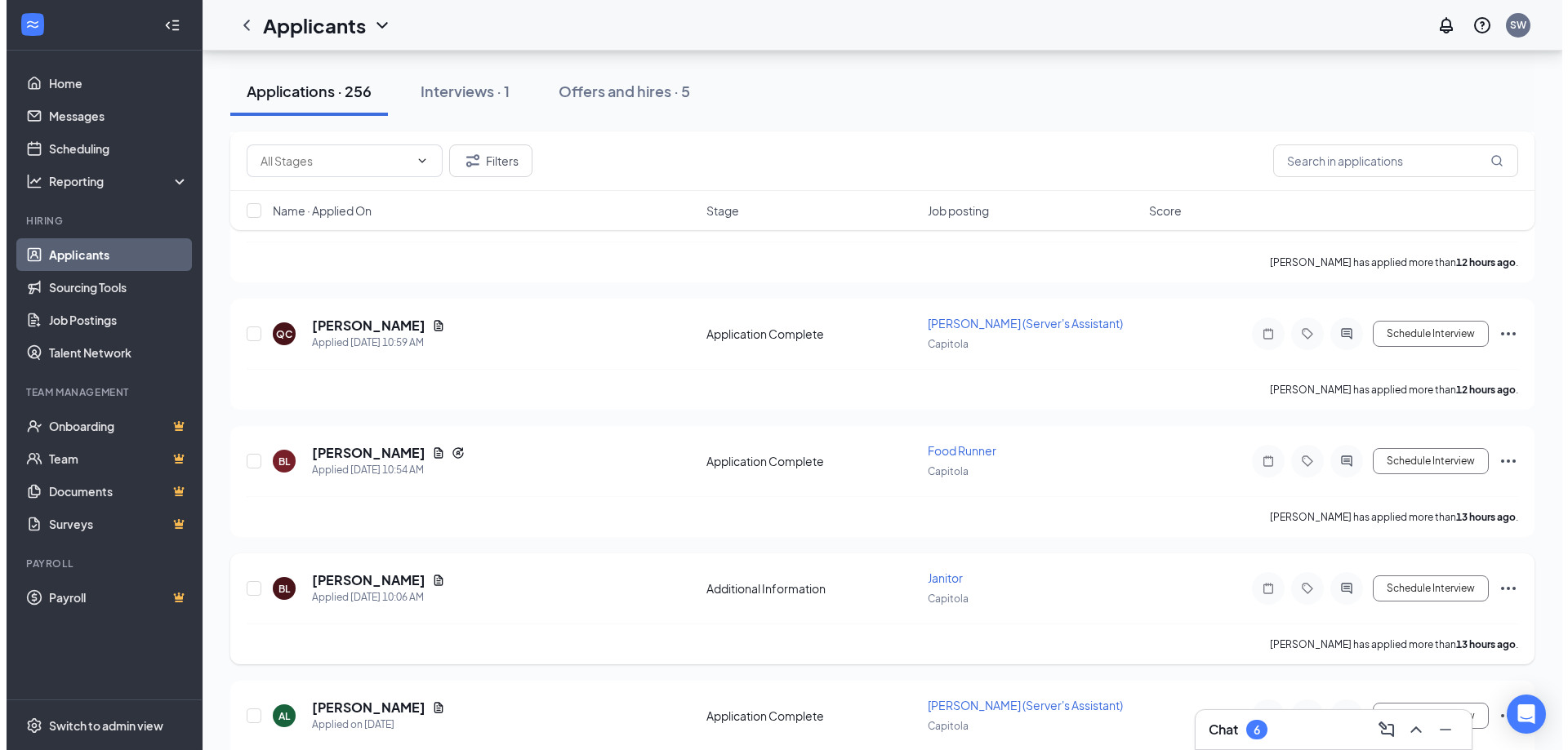
scroll to position [735, 0]
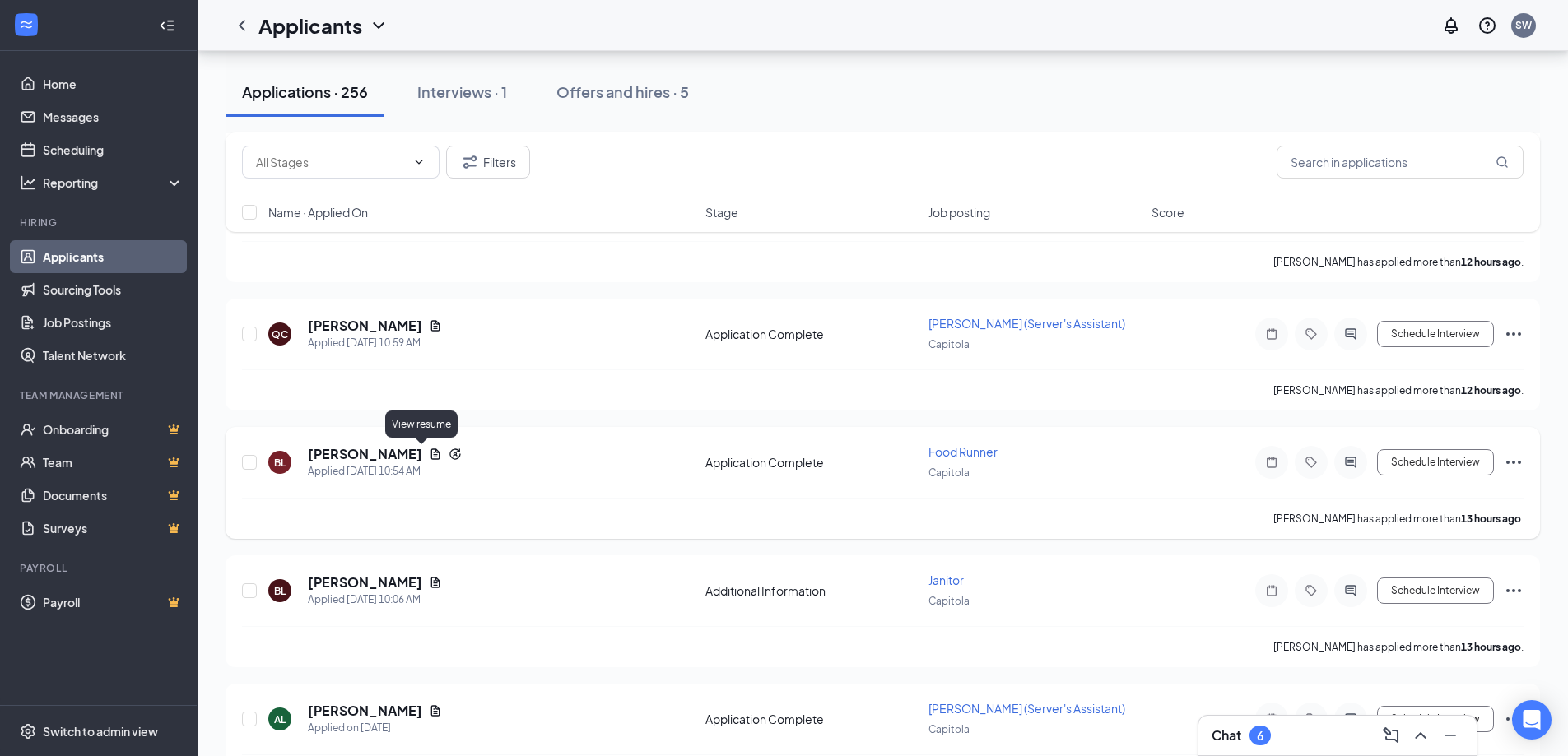
click at [429, 457] on icon "Document" at bounding box center [436, 454] width 13 height 13
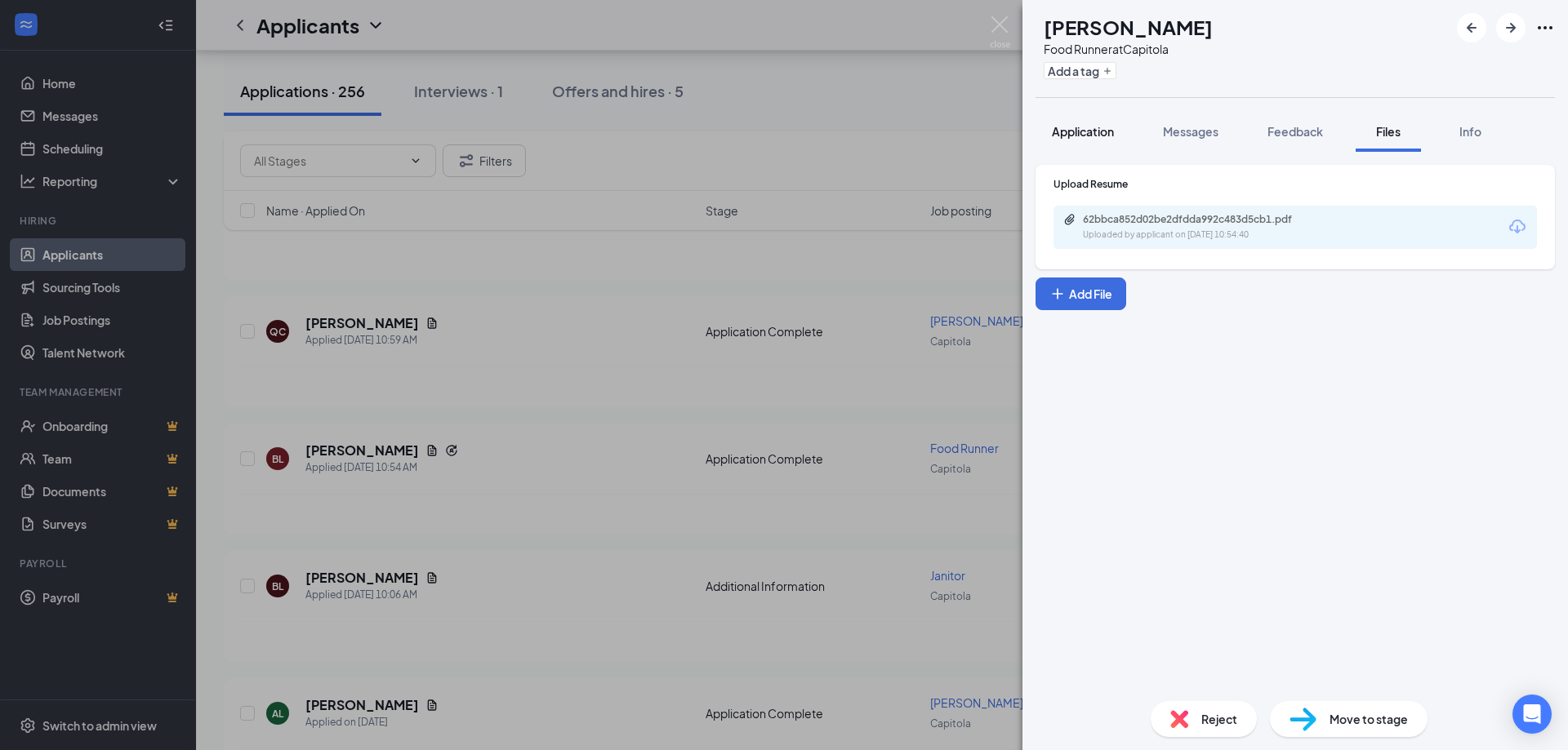
click at [1077, 123] on div "Application" at bounding box center [1082, 131] width 62 height 16
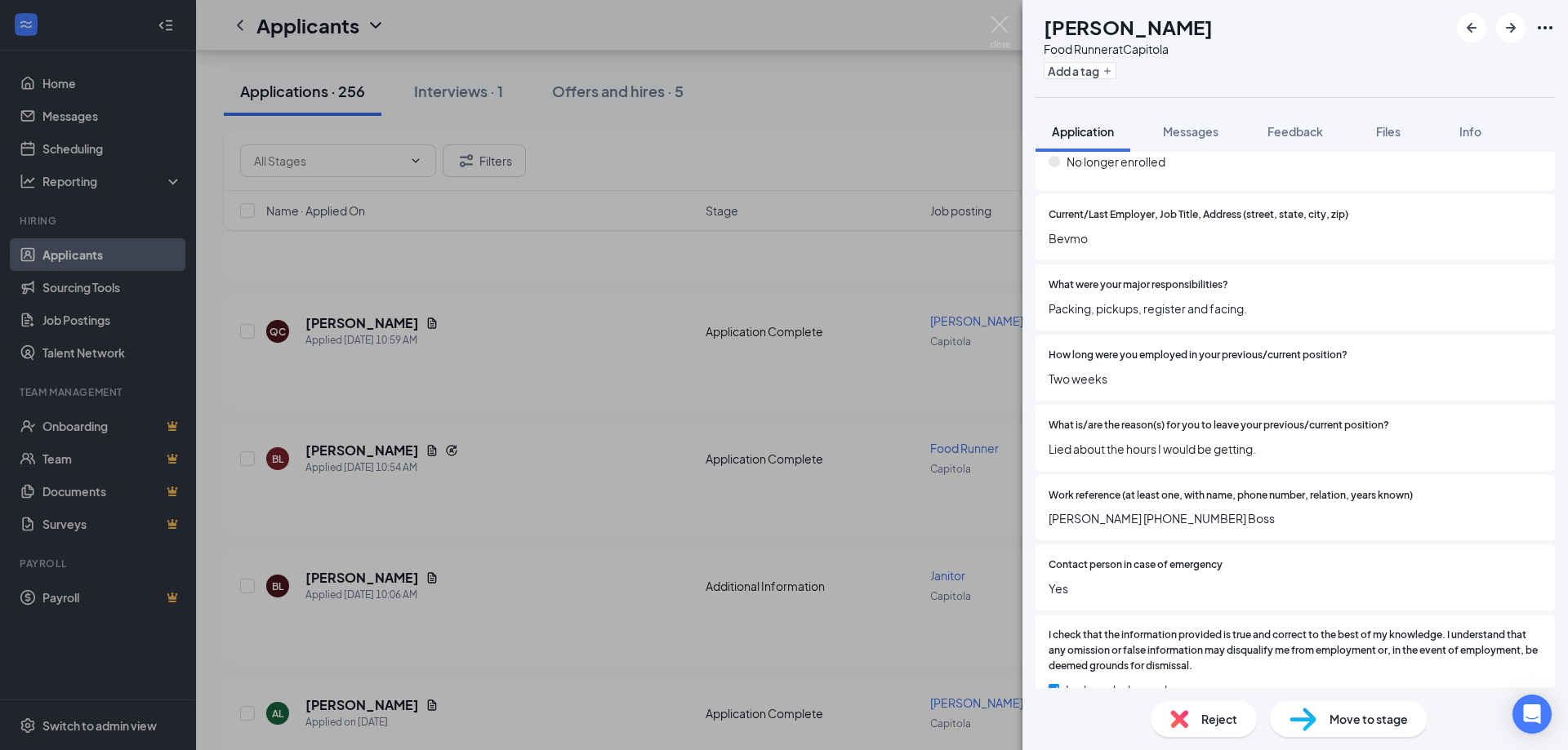
scroll to position [2122, 0]
drag, startPoint x: 1111, startPoint y: 357, endPoint x: 1359, endPoint y: 355, distance: 248.0
click at [1359, 355] on div "How long were you employed in your previous/current position?" at bounding box center [1295, 355] width 493 height 15
drag, startPoint x: 1256, startPoint y: 448, endPoint x: 1040, endPoint y: 463, distance: 216.5
click at [1040, 463] on div "What is/are the reason(s) for you to leave your previous/current position? Lied…" at bounding box center [1295, 436] width 519 height 66
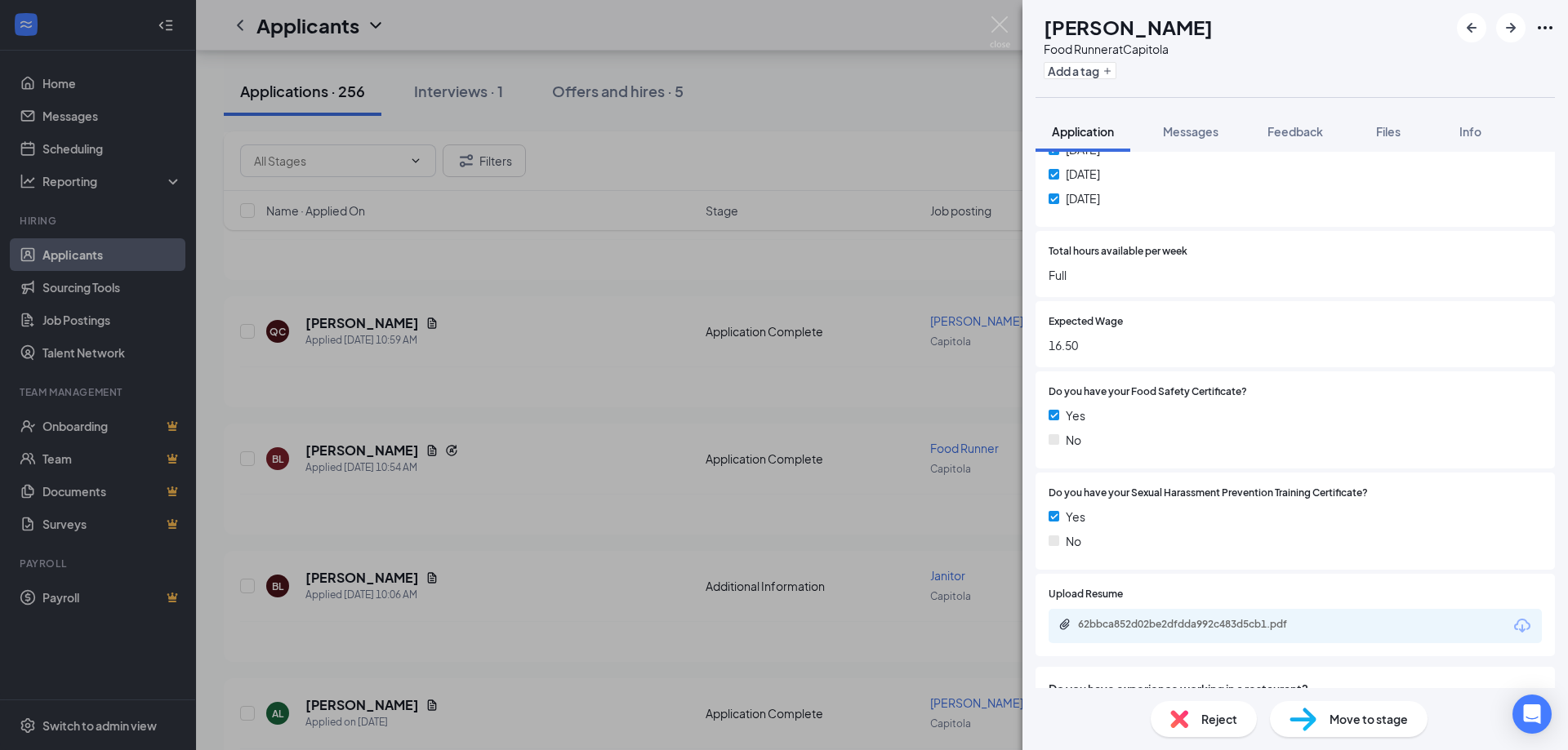
scroll to position [850, 0]
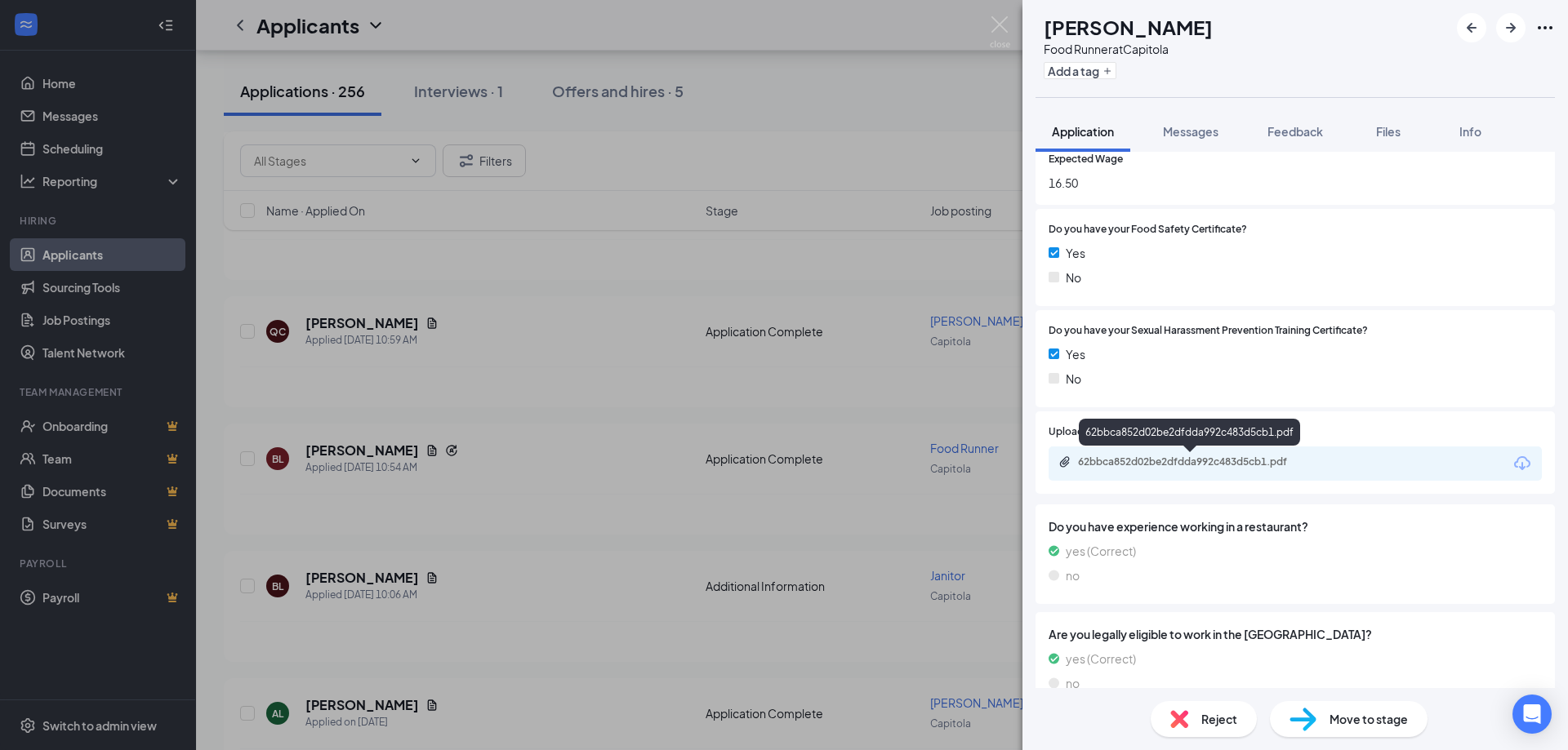
click at [1232, 461] on div "62bbca852d02be2dfdda992c483d5cb1.pdf" at bounding box center [1192, 462] width 229 height 13
click at [1248, 390] on div "Yes No" at bounding box center [1295, 369] width 493 height 49
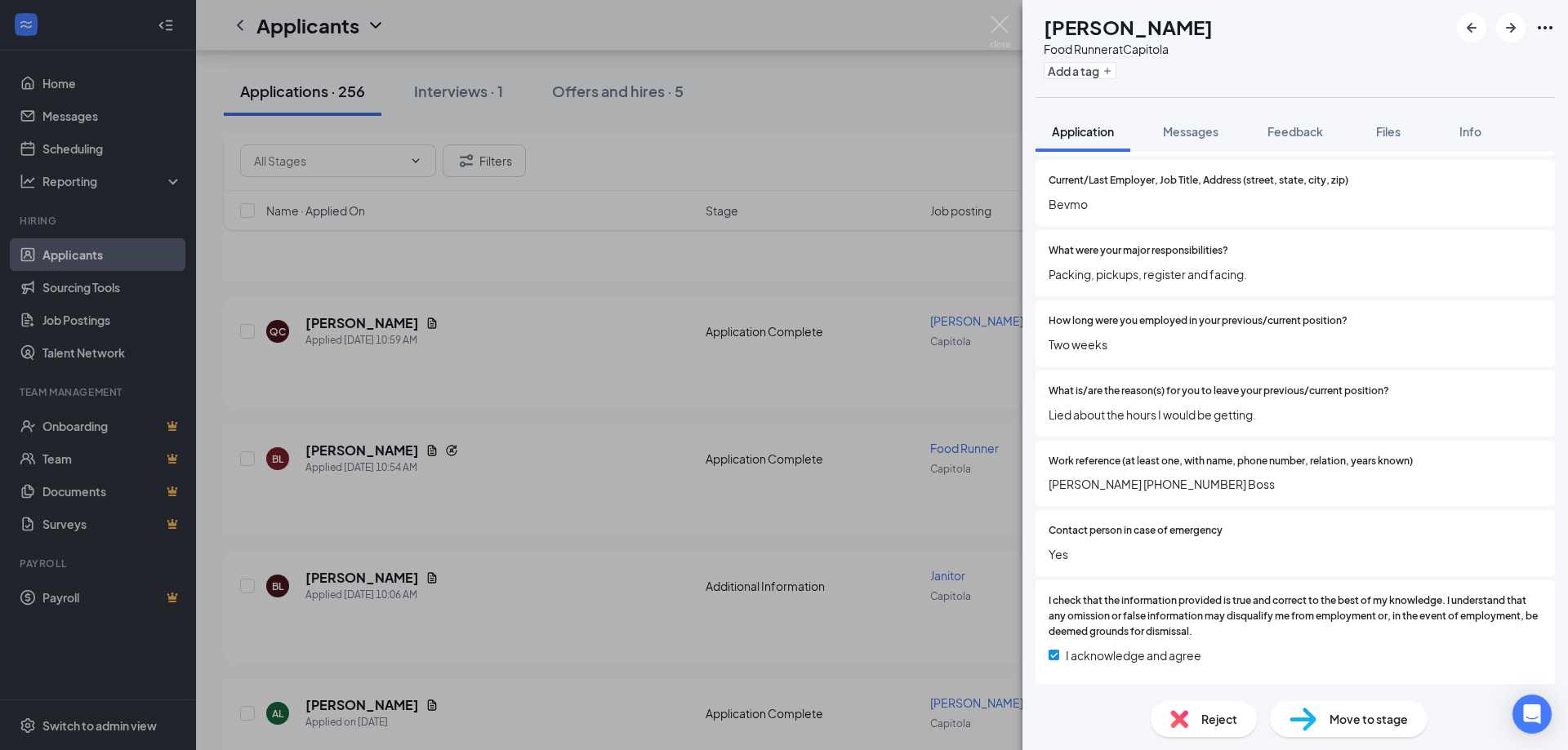
scroll to position [1992, 0]
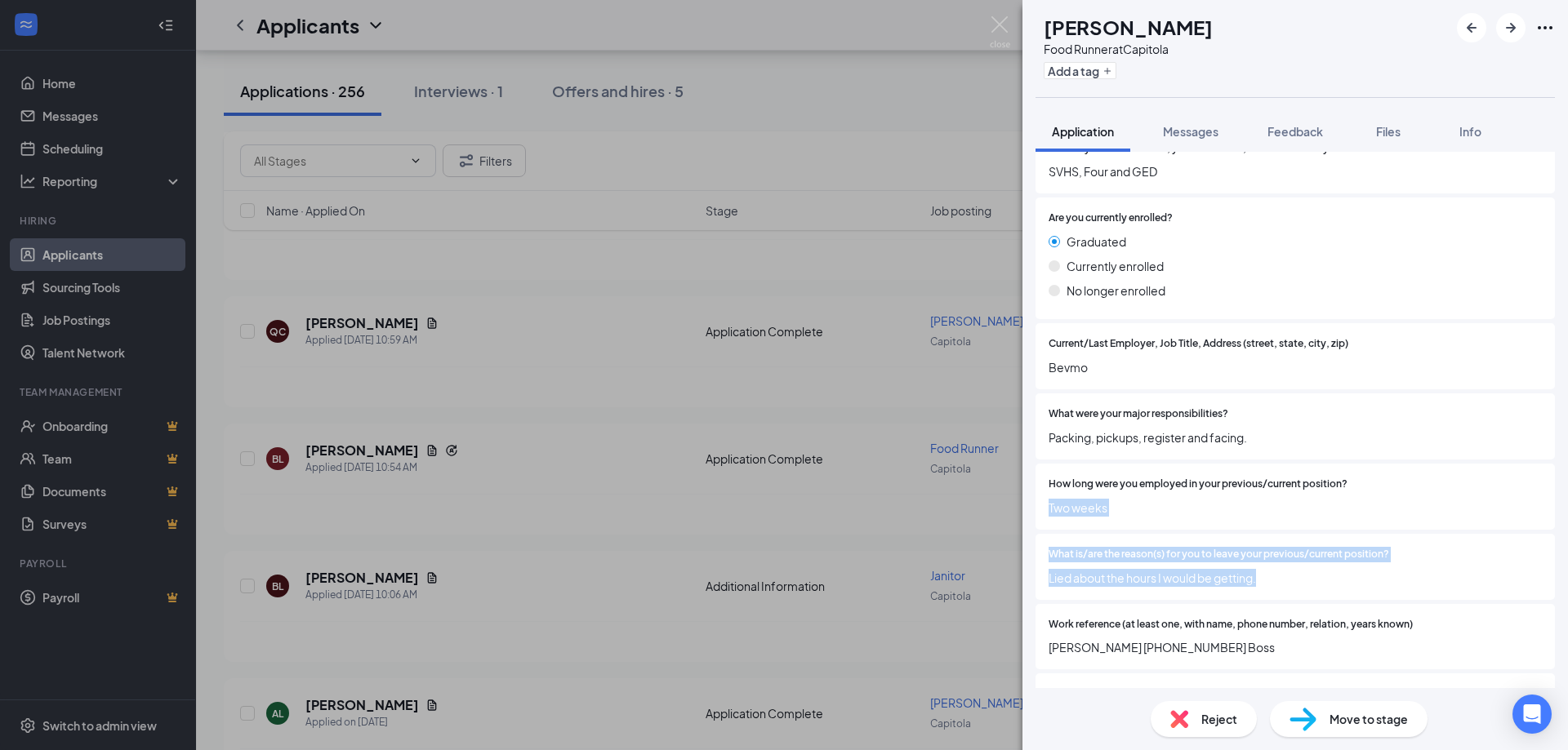
drag, startPoint x: 1291, startPoint y: 582, endPoint x: 1067, endPoint y: 510, distance: 235.3
click at [1047, 508] on div "What is the highest level of education you've received (or currently enrolled i…" at bounding box center [1295, 390] width 519 height 923
click at [1146, 519] on div "How long were you employed in your previous/current position? Two weeks" at bounding box center [1295, 496] width 519 height 66
click at [1109, 510] on span "Two weeks" at bounding box center [1295, 508] width 493 height 18
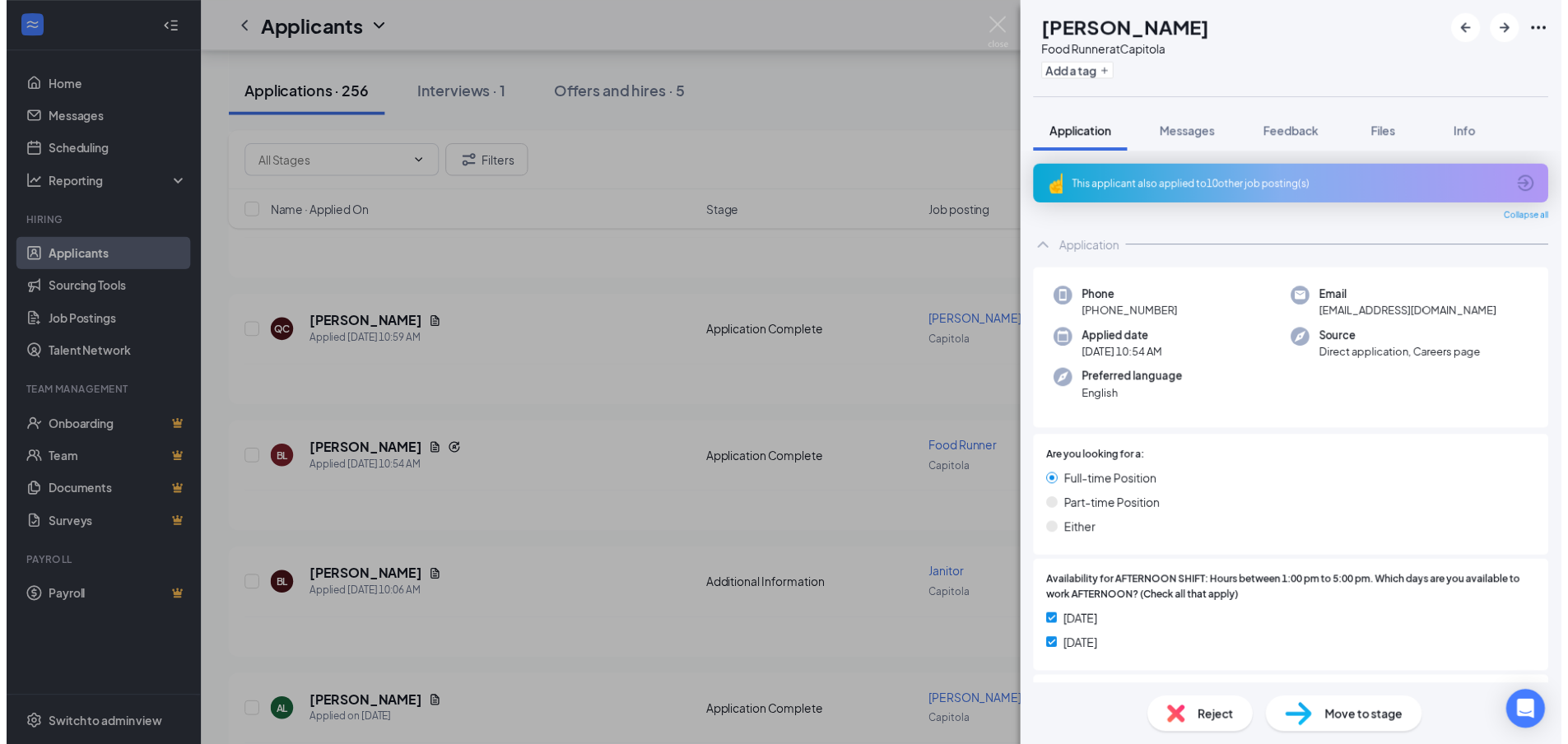
scroll to position [329, 0]
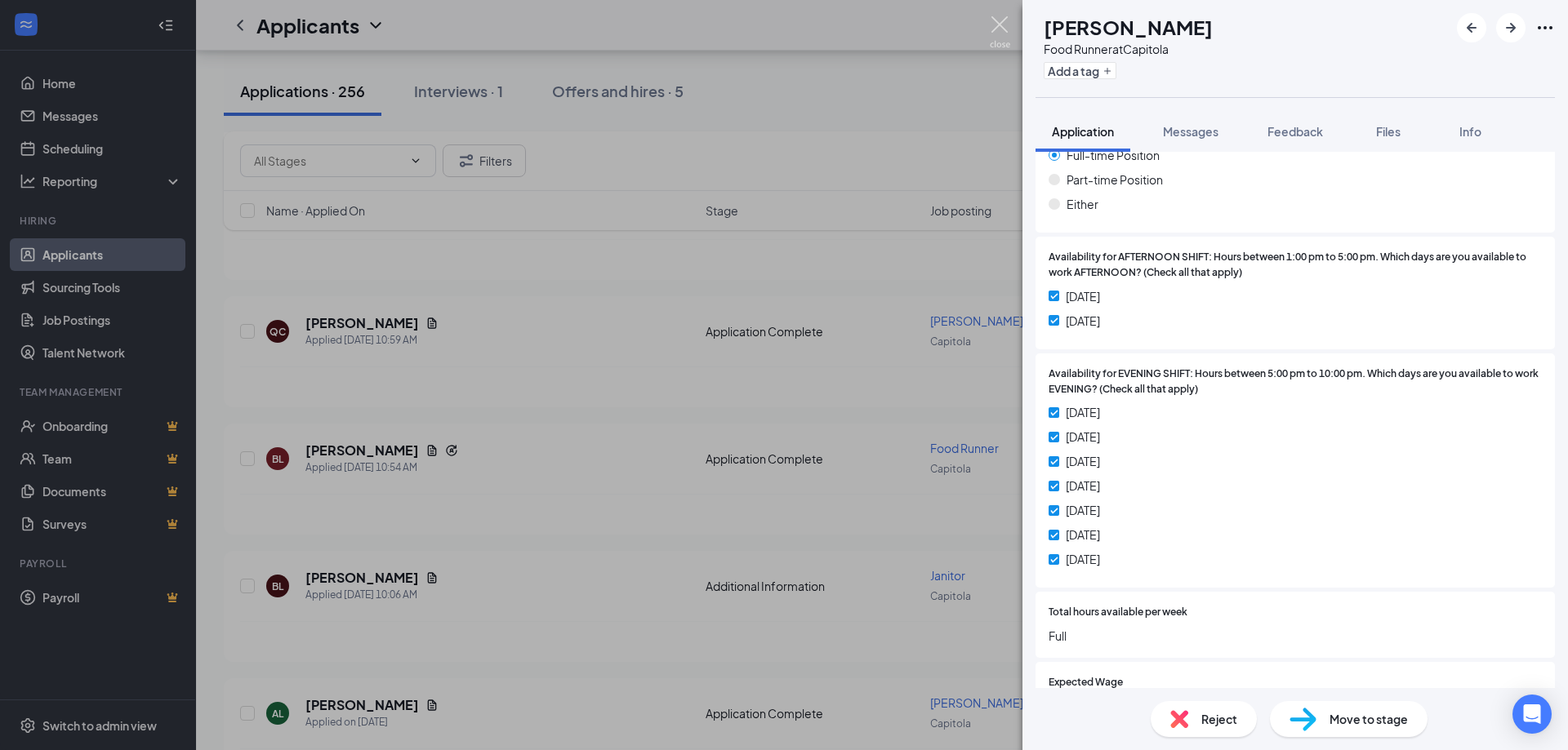
drag, startPoint x: 1003, startPoint y: 29, endPoint x: 958, endPoint y: 219, distance: 195.3
click at [1003, 28] on img at bounding box center [999, 31] width 20 height 31
